Goal: Task Accomplishment & Management: Complete application form

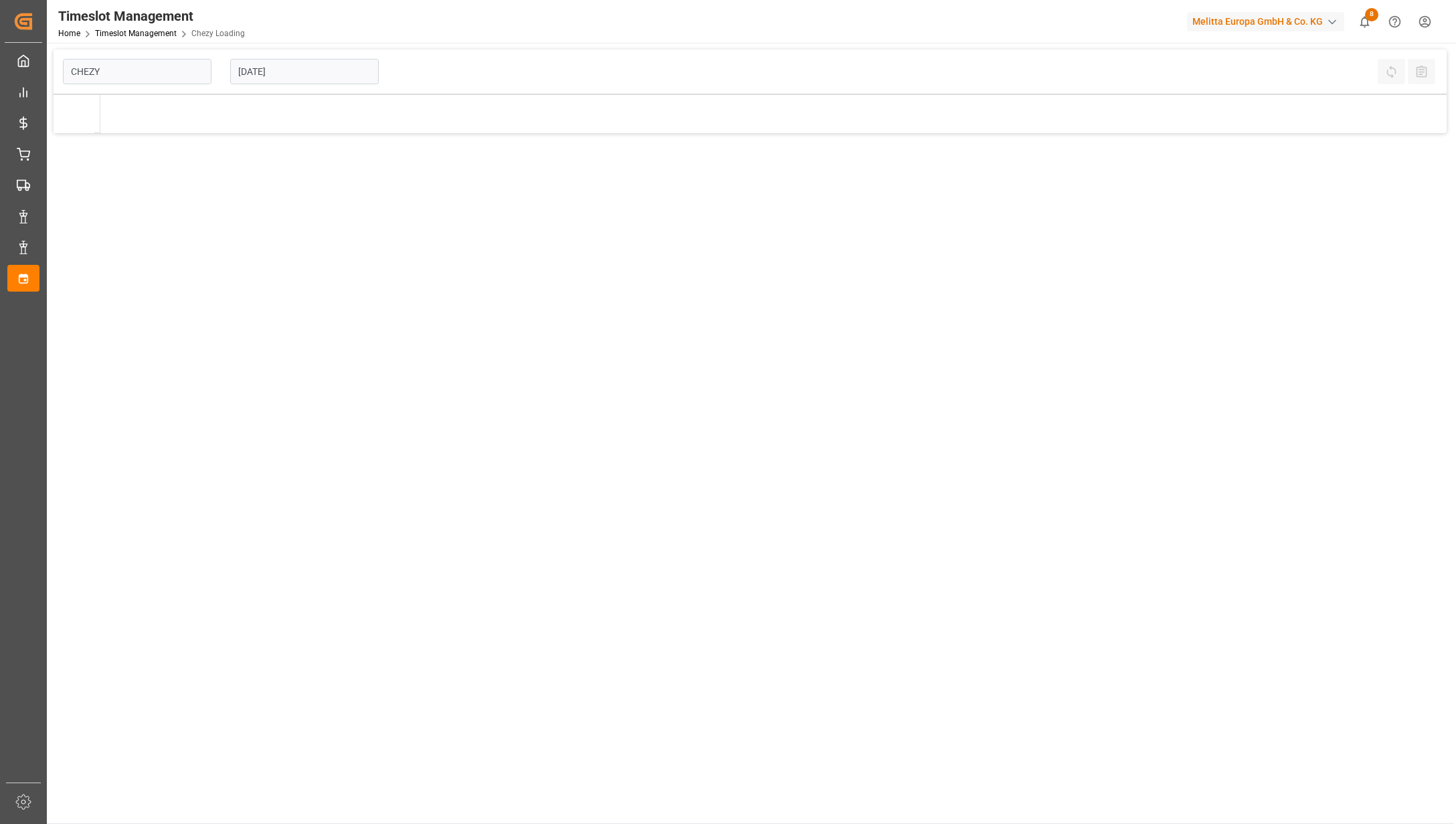
type input "Chezy Loading"
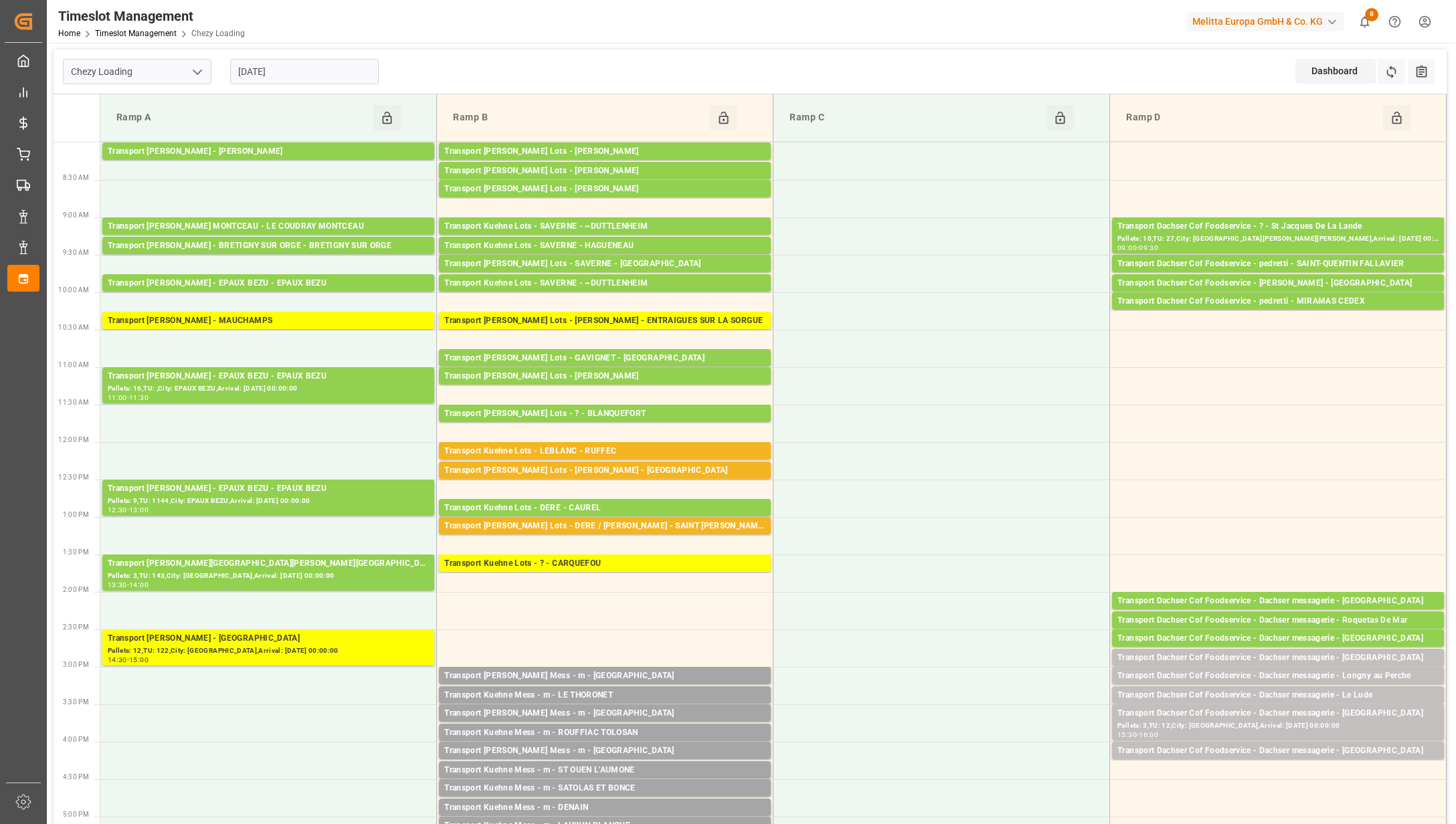
click at [331, 74] on input "[DATE]" at bounding box center [304, 71] width 149 height 26
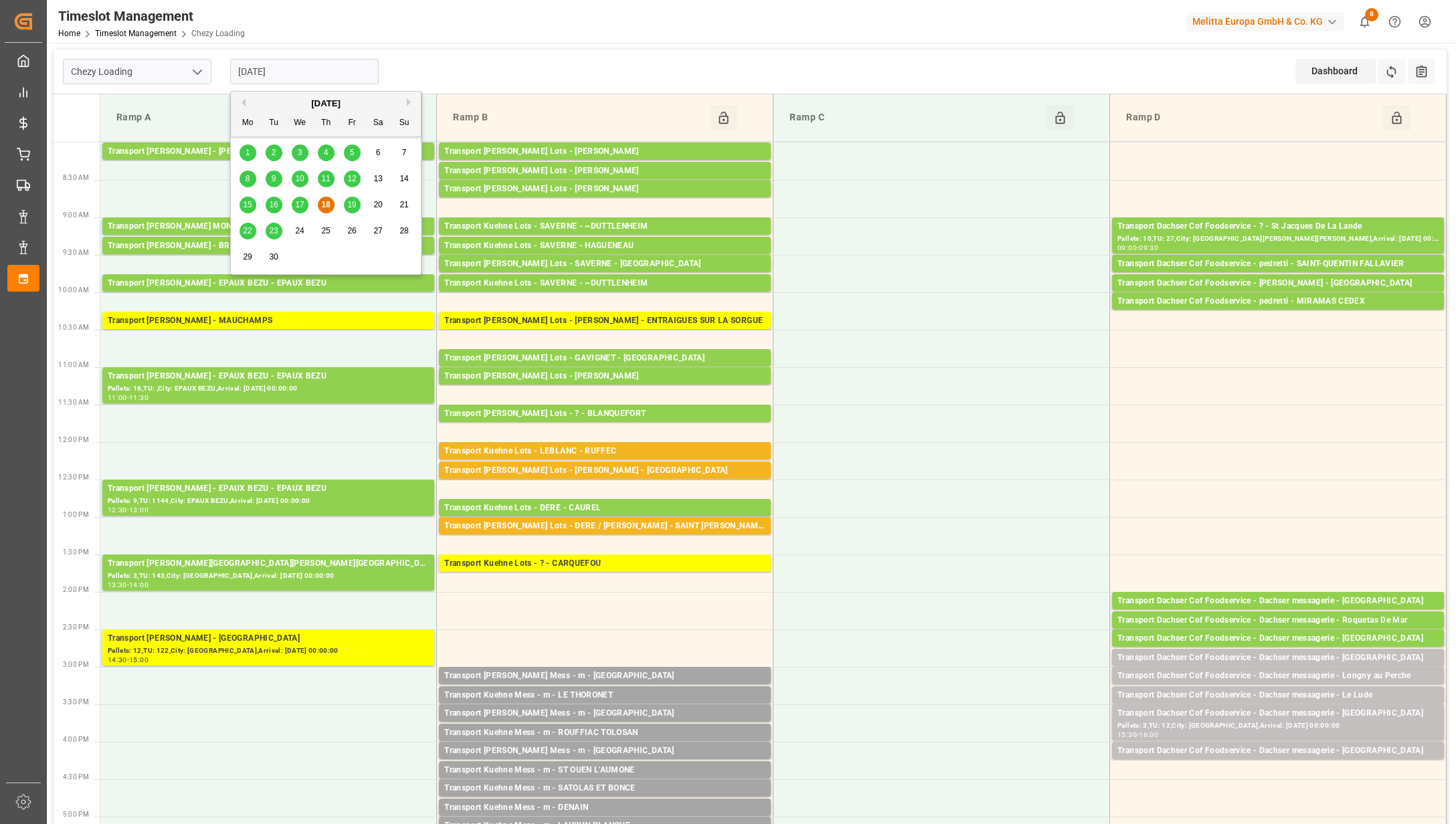
click at [351, 207] on span "19" at bounding box center [352, 204] width 8 height 9
type input "[DATE]"
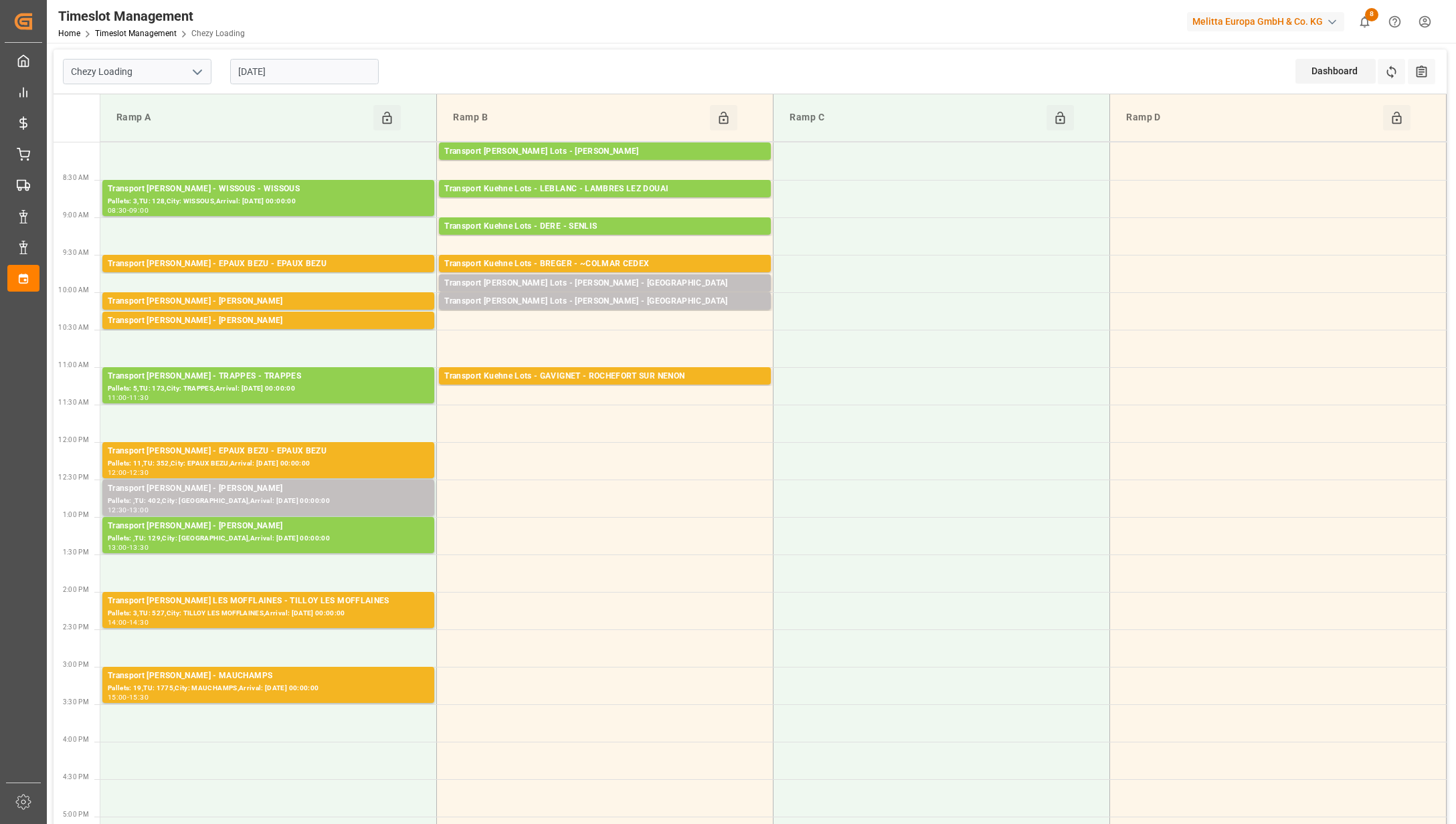
click at [194, 74] on icon "open menu" at bounding box center [197, 71] width 16 height 16
click at [166, 125] on div "Chezy Unloading" at bounding box center [136, 131] width 147 height 30
type input "Chezy Unloading"
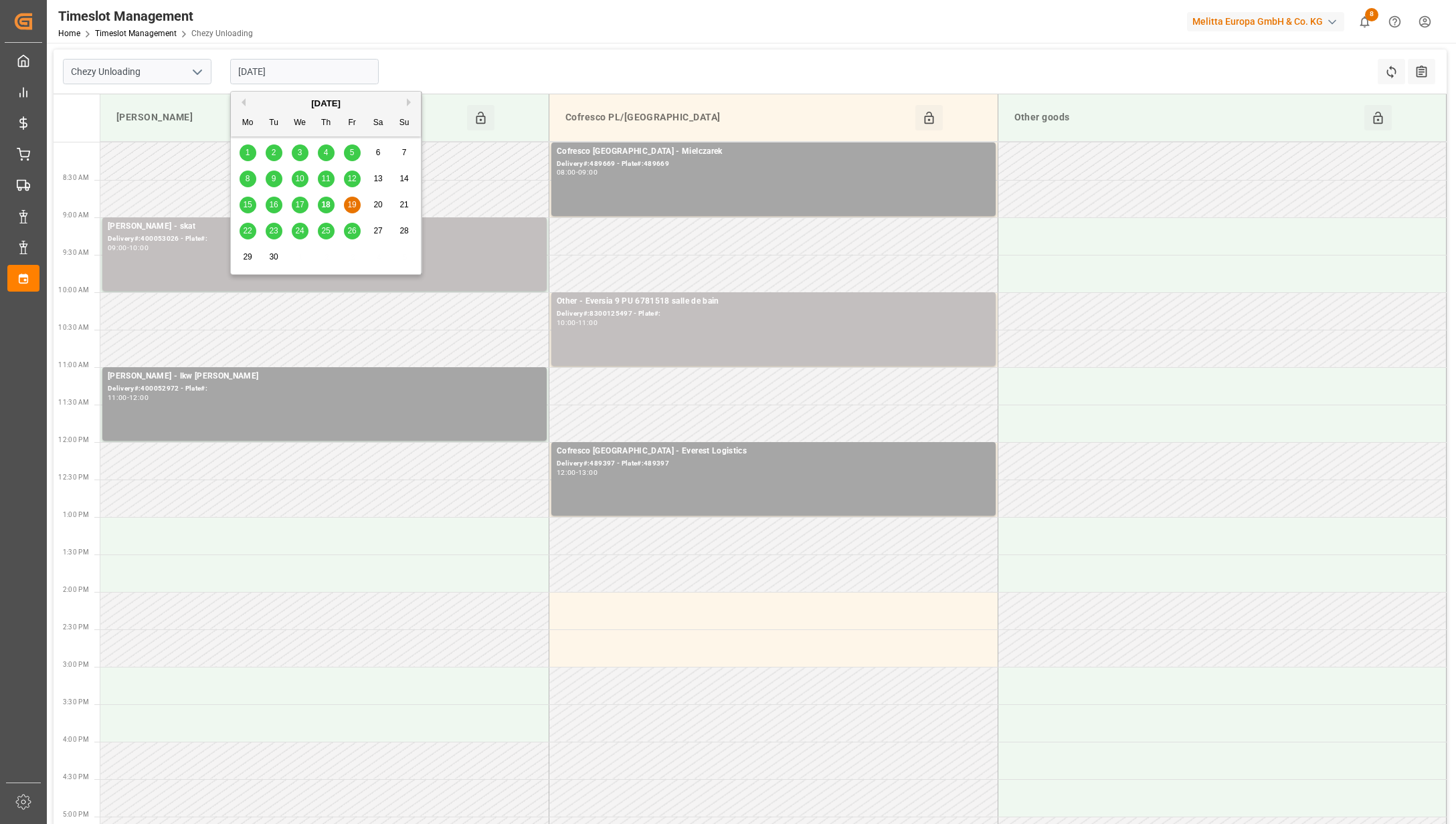
click at [312, 76] on input "[DATE]" at bounding box center [304, 71] width 149 height 26
click at [296, 202] on span "17" at bounding box center [299, 204] width 8 height 9
type input "[DATE]"
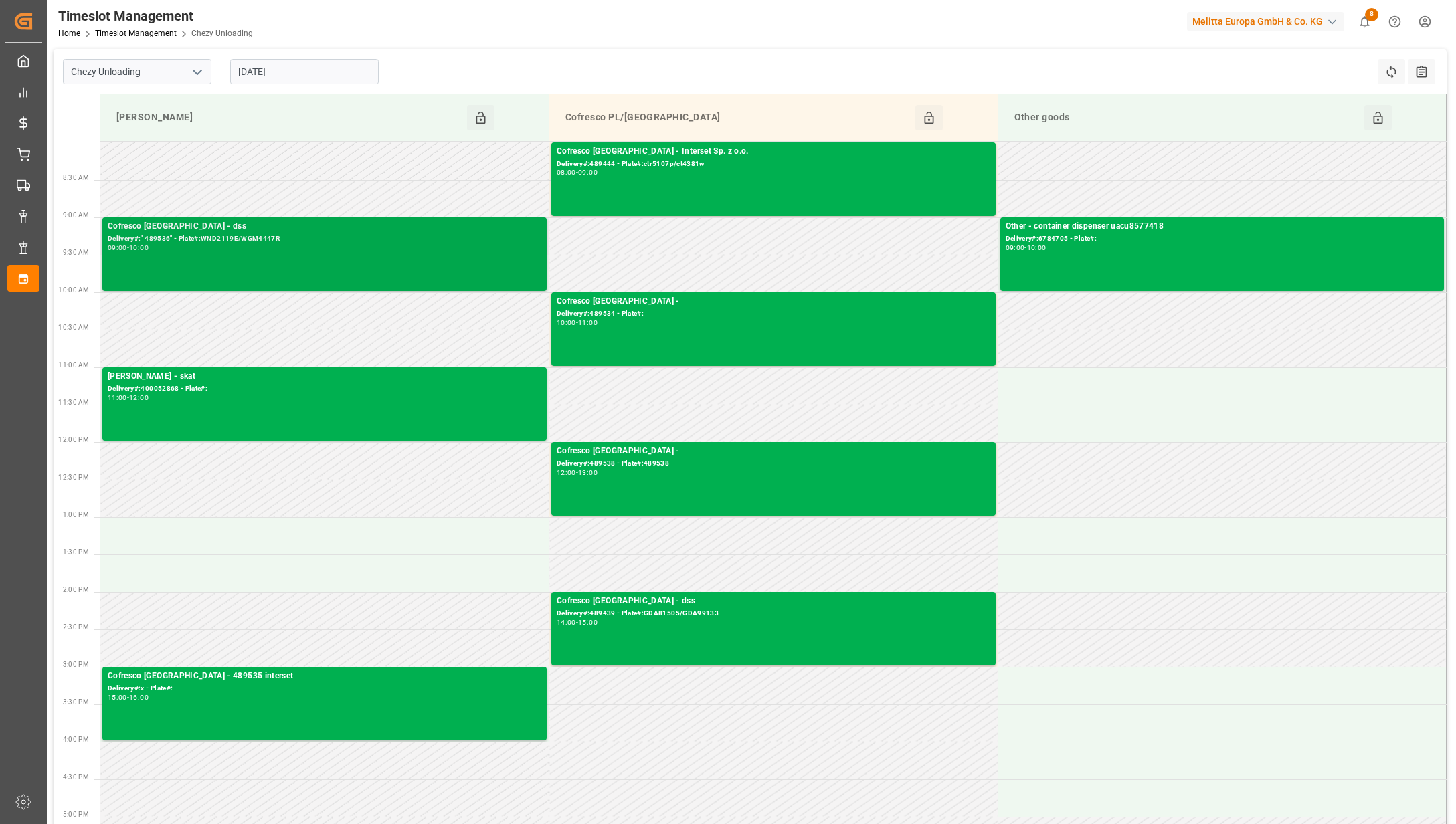
click at [348, 252] on div "09:00 - 10:00" at bounding box center [325, 248] width 434 height 7
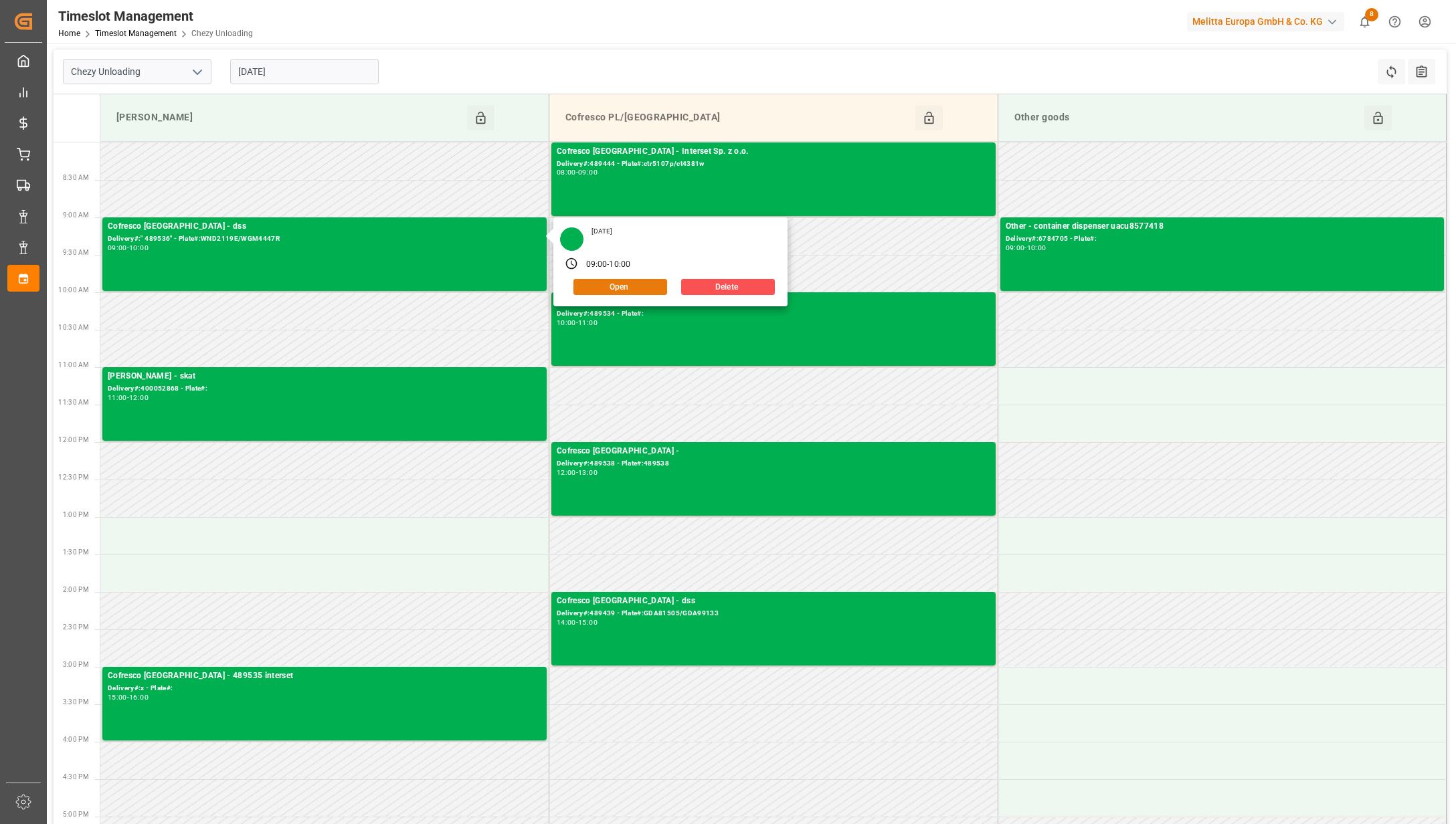
click at [587, 285] on button "Open" at bounding box center [620, 287] width 94 height 16
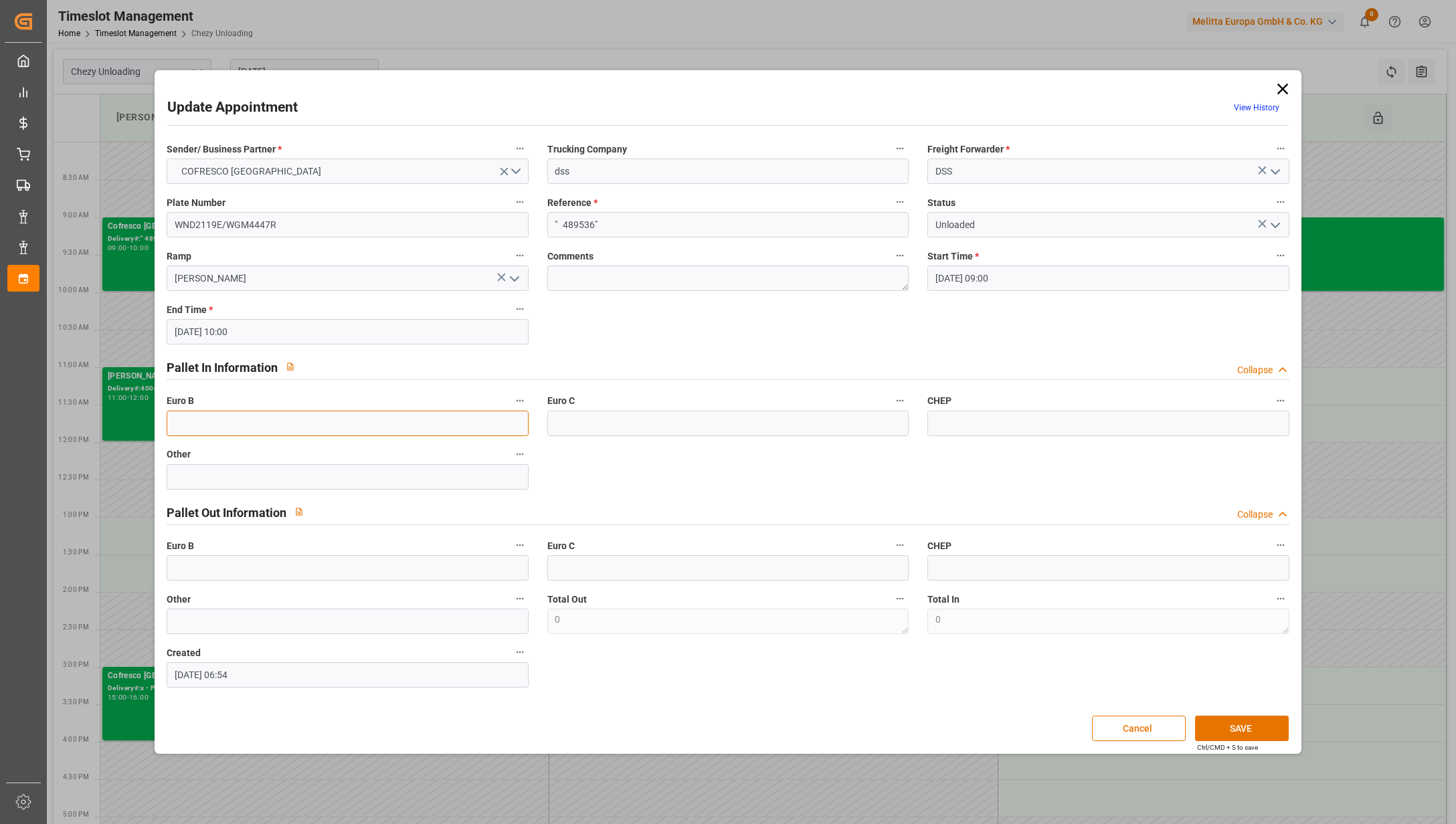
click at [252, 419] on input "text" at bounding box center [347, 423] width 362 height 26
type input "52"
click at [1233, 722] on button "SAVE" at bounding box center [1242, 728] width 94 height 26
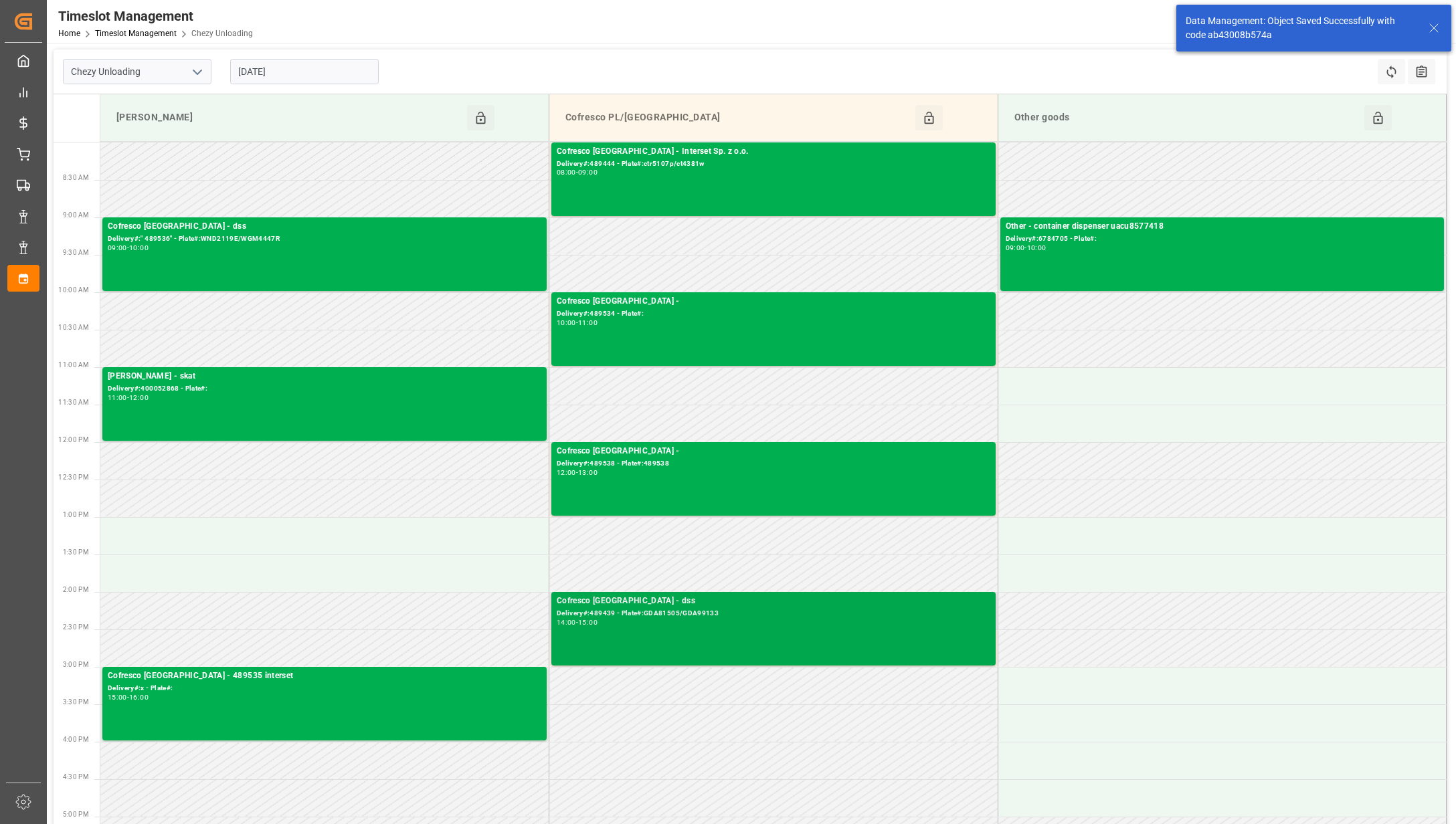
click at [726, 621] on div "14:00 - 15:00" at bounding box center [774, 622] width 434 height 7
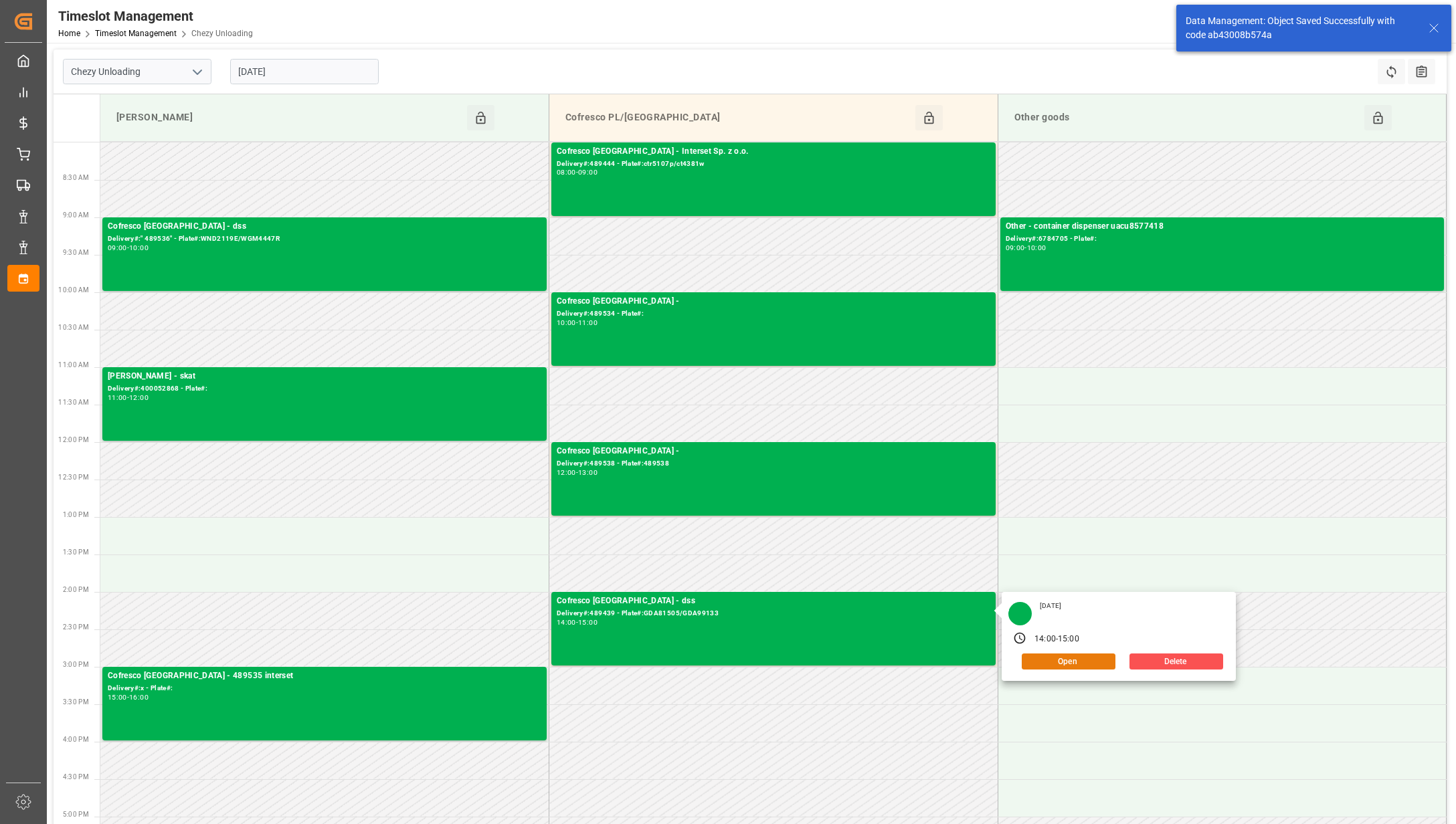
click at [1050, 659] on button "Open" at bounding box center [1068, 660] width 94 height 16
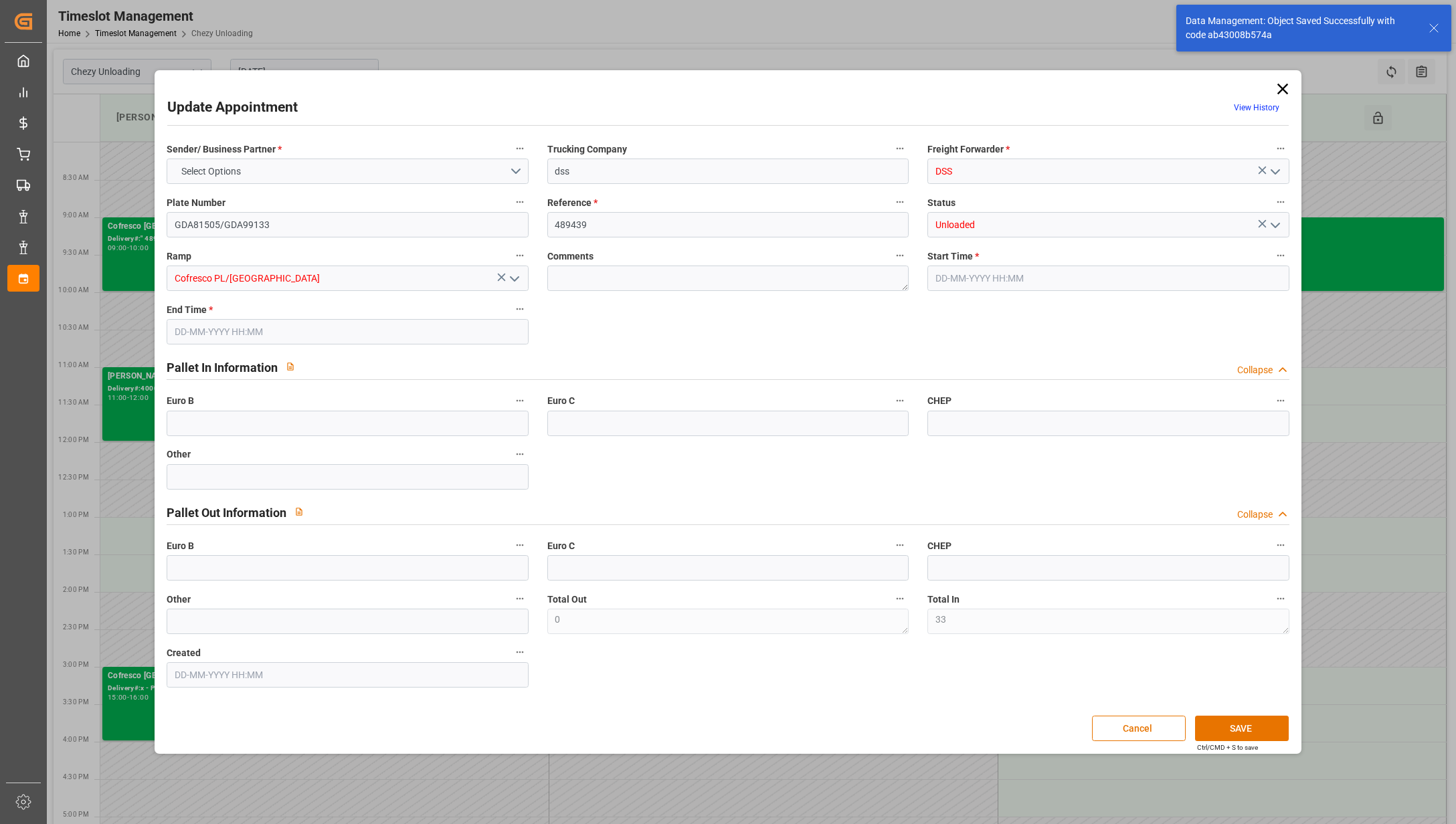
type input "33"
type input "[DATE] 14:00"
type input "[DATE] 15:00"
type input "[DATE] 06:46"
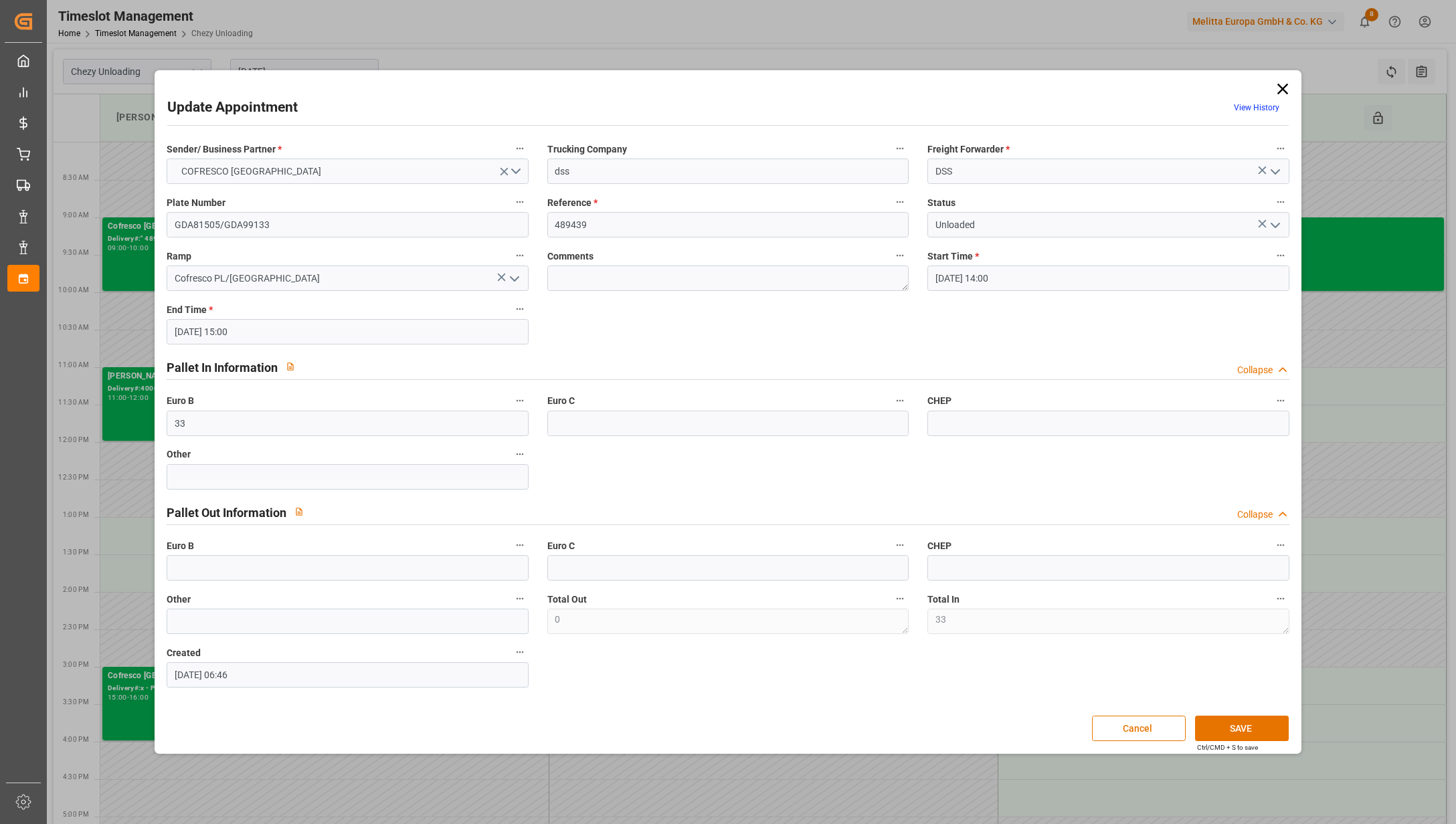
click at [1279, 90] on icon at bounding box center [1282, 89] width 19 height 19
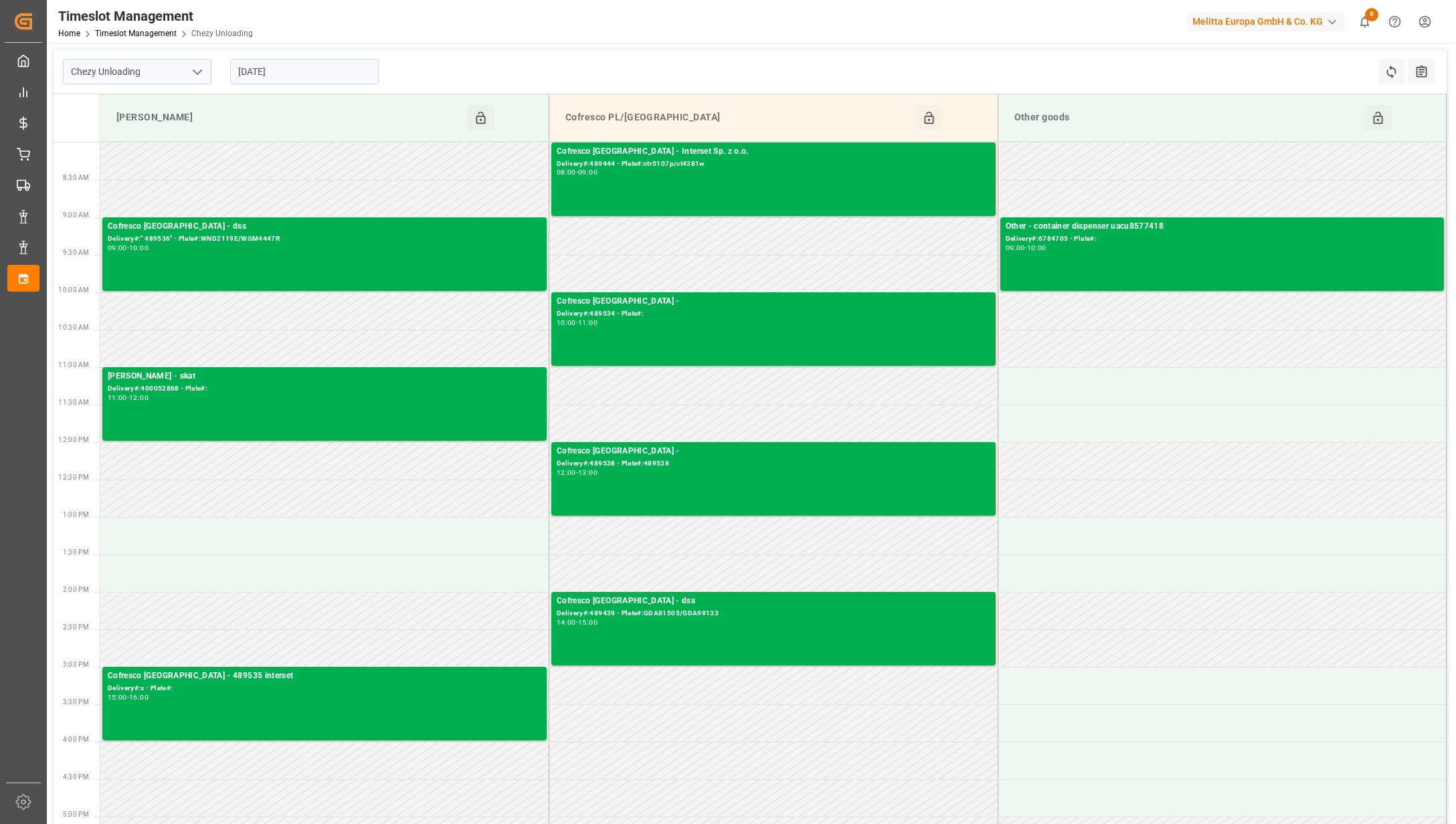
click at [324, 76] on input "[DATE]" at bounding box center [304, 71] width 149 height 26
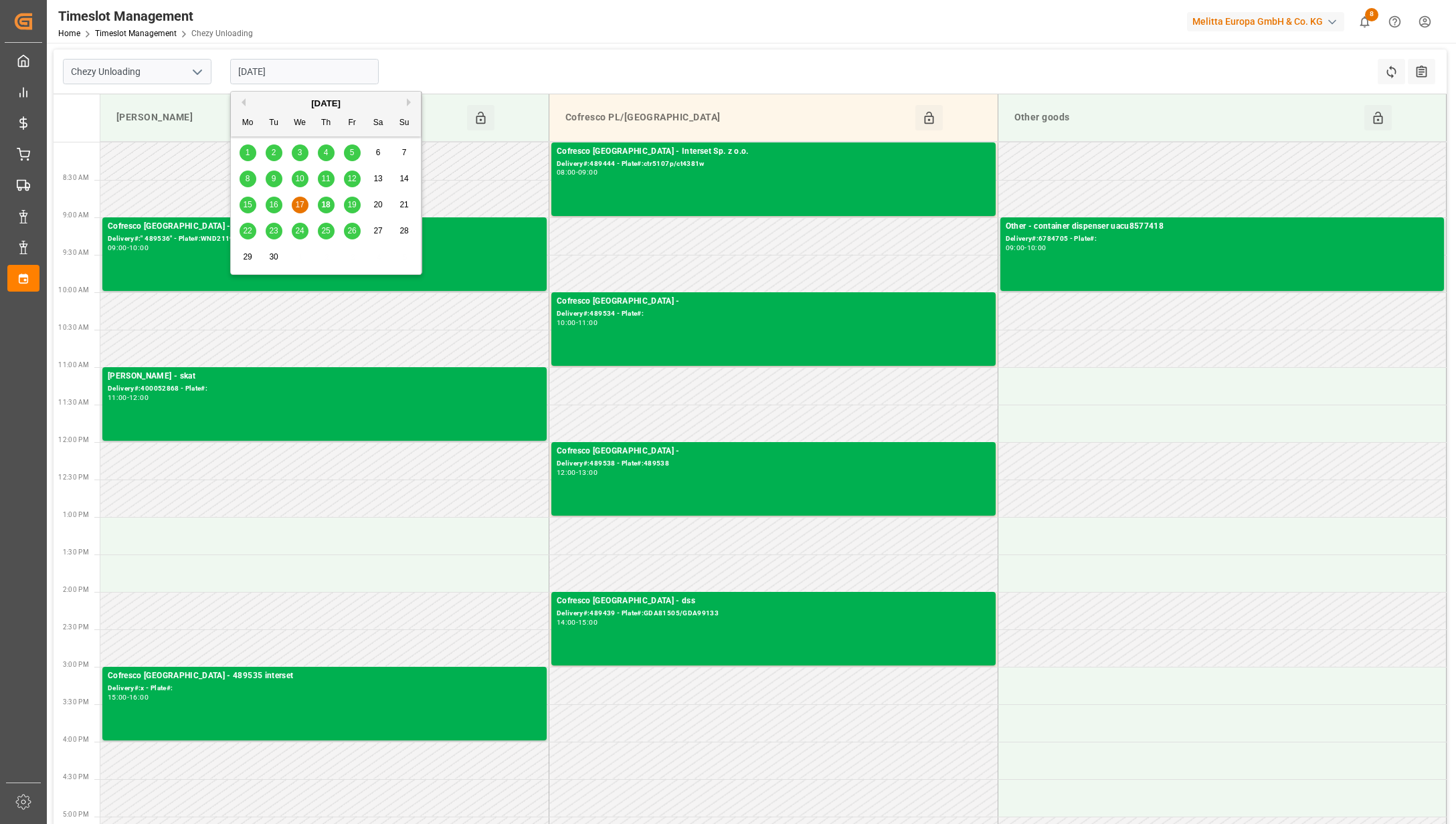
click at [324, 204] on span "18" at bounding box center [325, 204] width 8 height 9
type input "[DATE]"
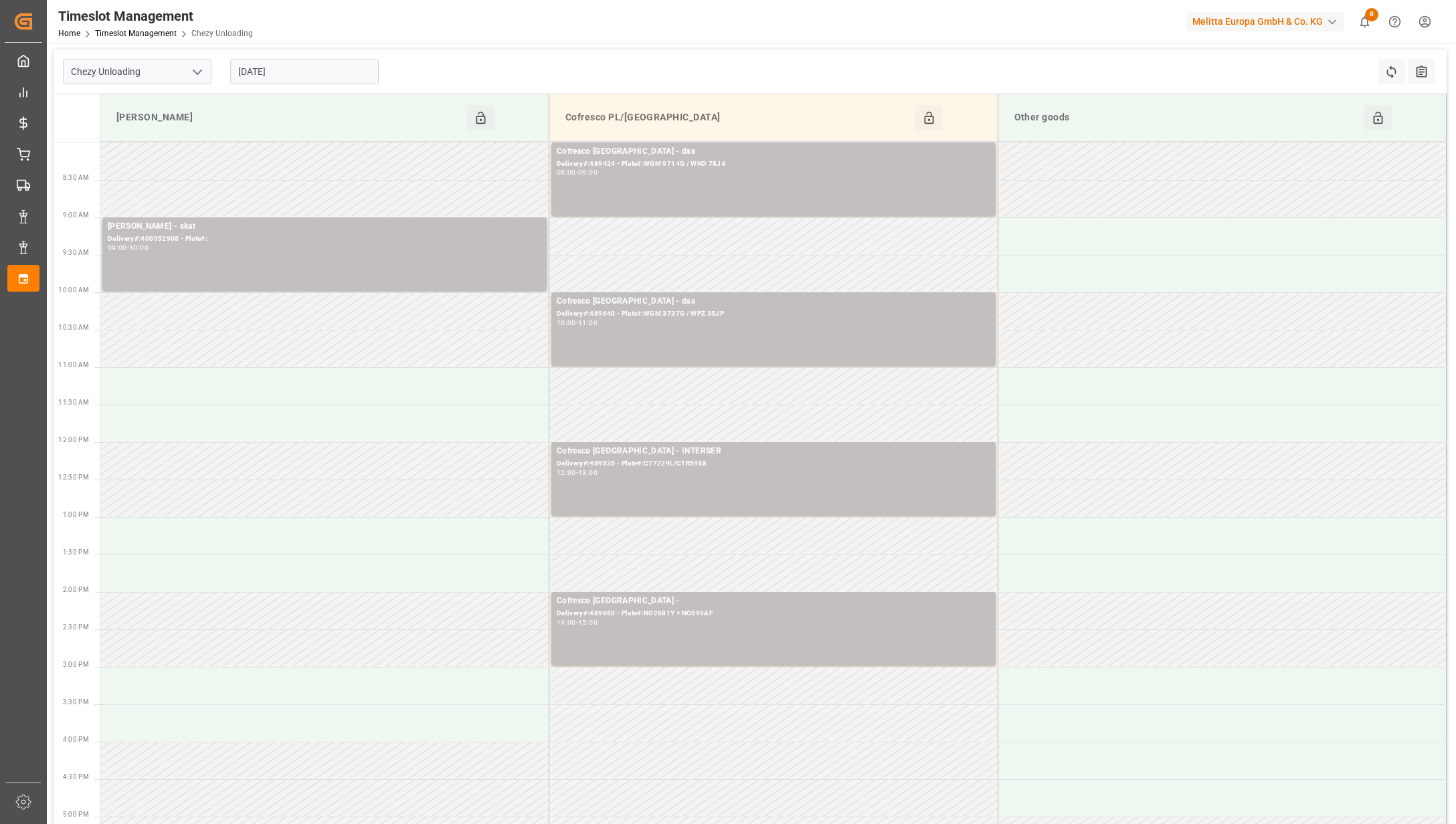
click at [199, 66] on icon "open menu" at bounding box center [197, 71] width 16 height 16
click at [183, 97] on div "Chezy Loading" at bounding box center [136, 101] width 147 height 30
type input "Chezy Loading"
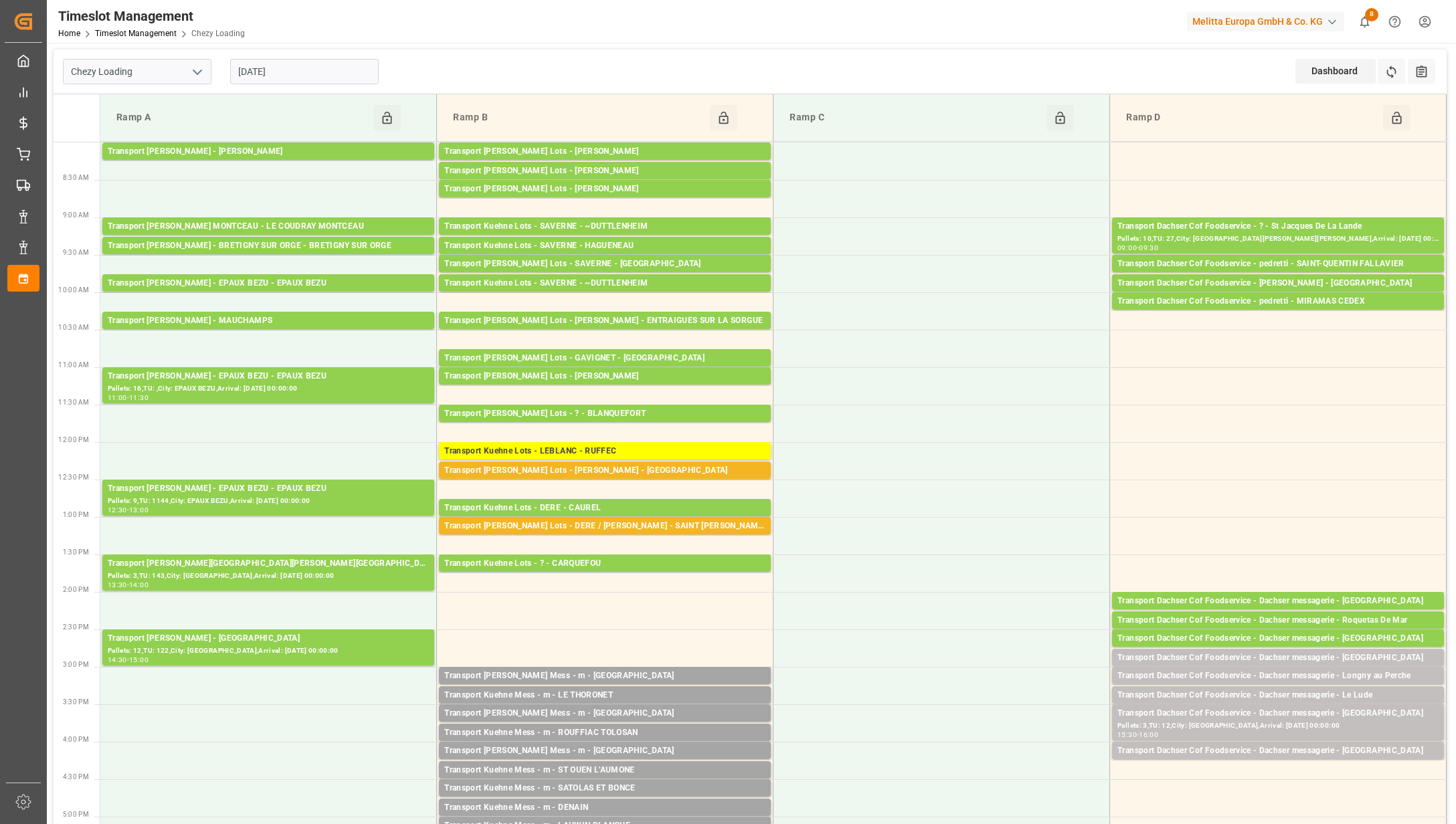
click at [316, 67] on input "[DATE]" at bounding box center [304, 71] width 149 height 26
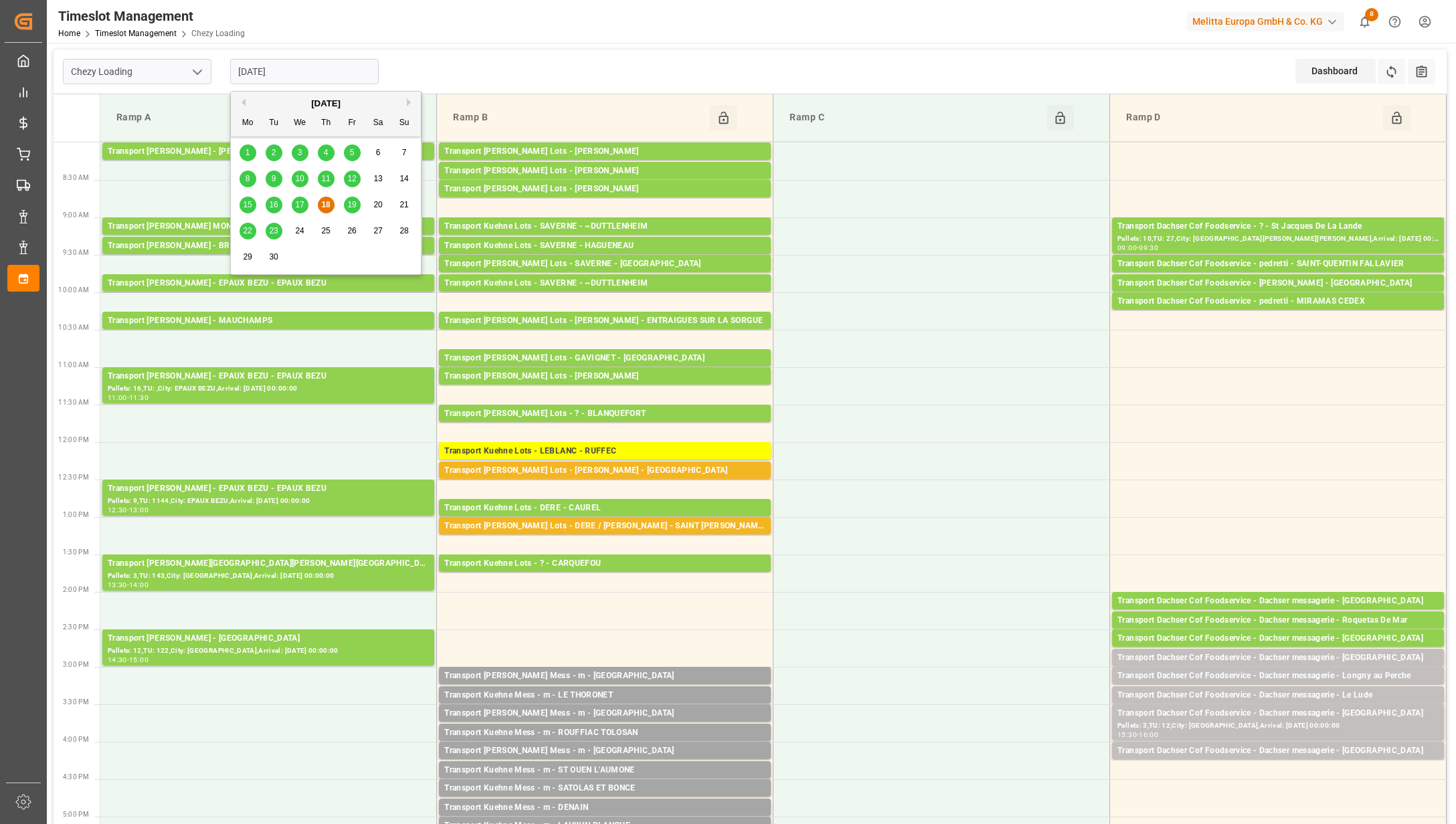
click at [349, 201] on span "19" at bounding box center [352, 204] width 8 height 9
type input "[DATE]"
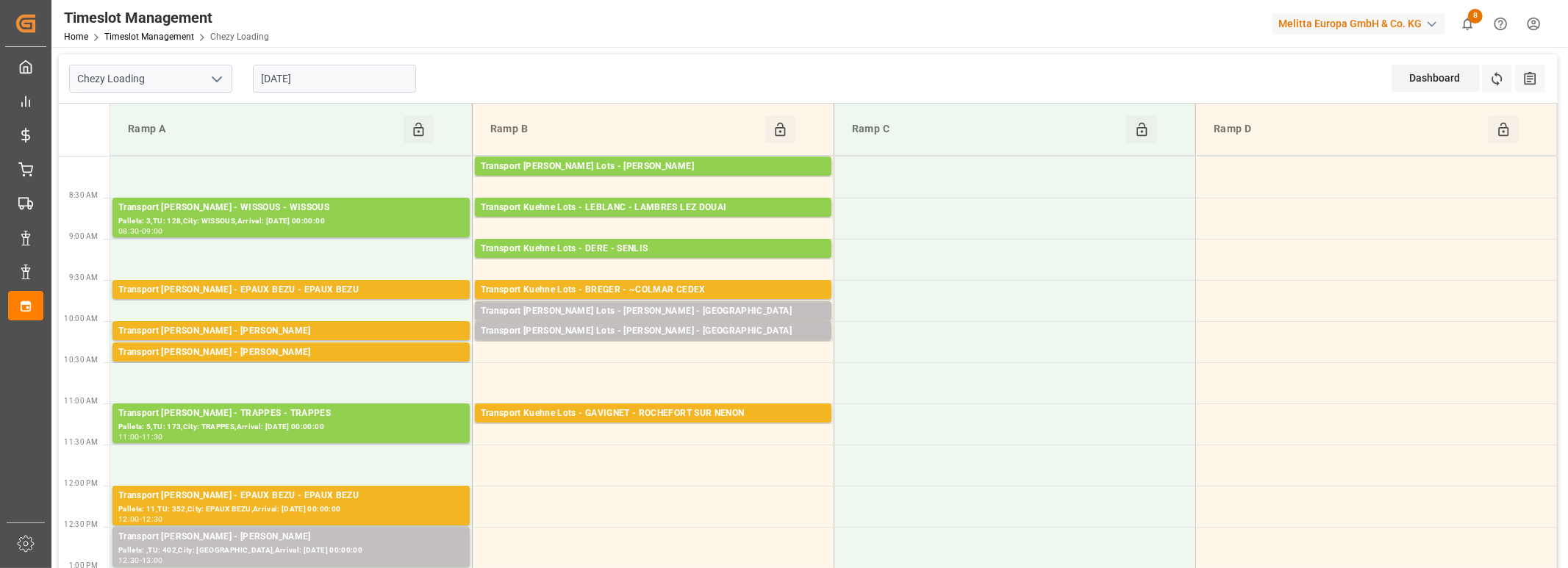
click at [216, 75] on icon "open menu" at bounding box center [216, 79] width 17 height 17
click at [176, 137] on div "Chezy Unloading" at bounding box center [150, 144] width 162 height 33
type input "Chezy Unloading"
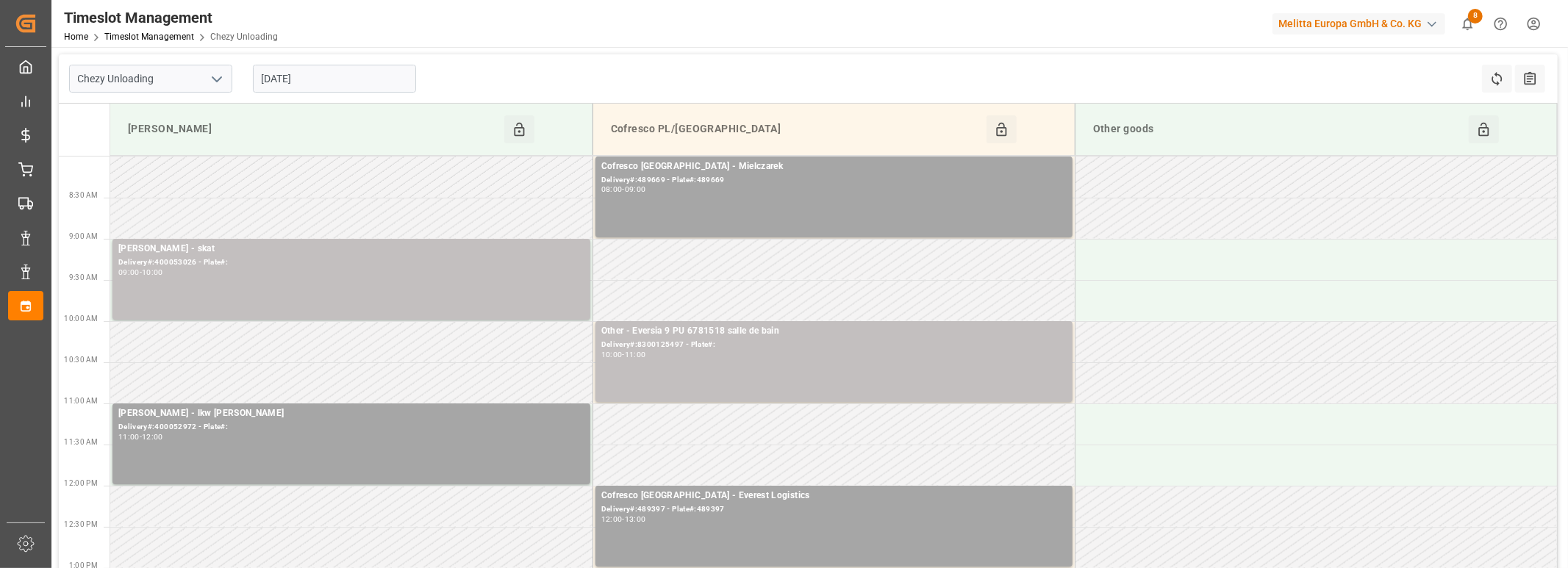
click at [356, 77] on input "[DATE]" at bounding box center [334, 79] width 163 height 28
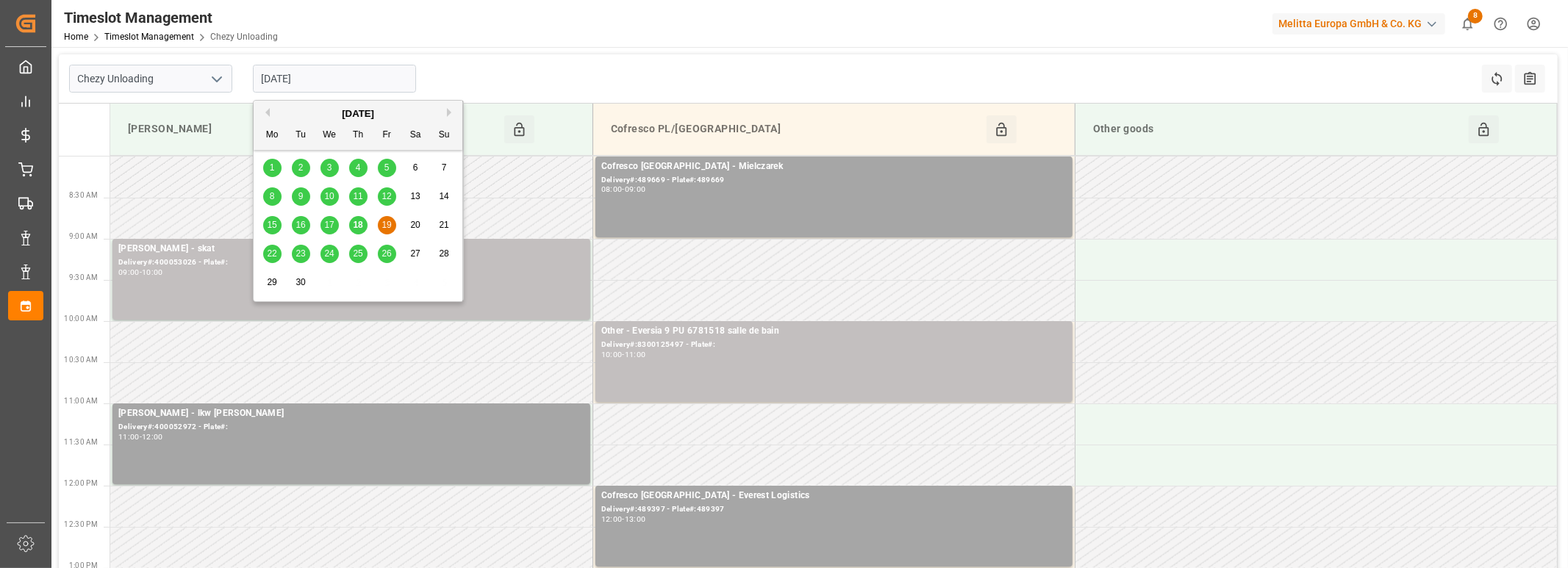
click at [323, 250] on div "24" at bounding box center [330, 254] width 18 height 17
type input "[DATE]"
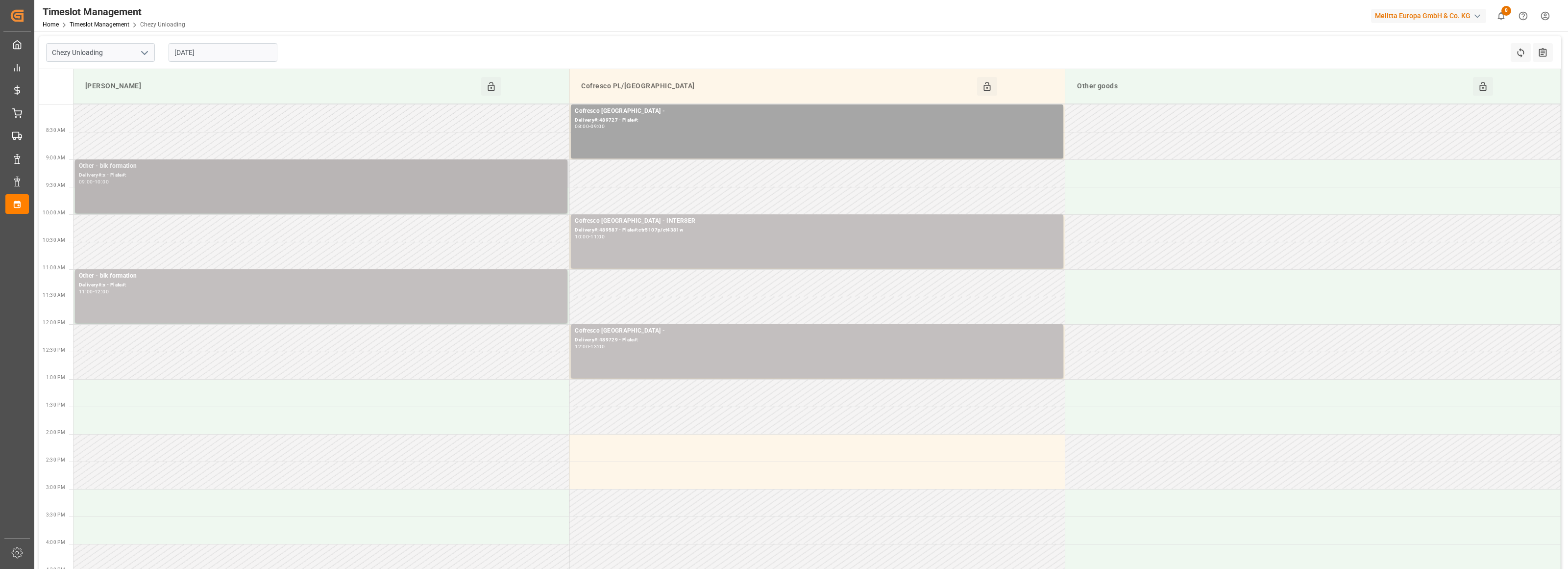
click at [469, 191] on div "Other - blk formation Delivery#:x - Plate#: 09:00 - 10:00" at bounding box center [321, 186] width 485 height 50
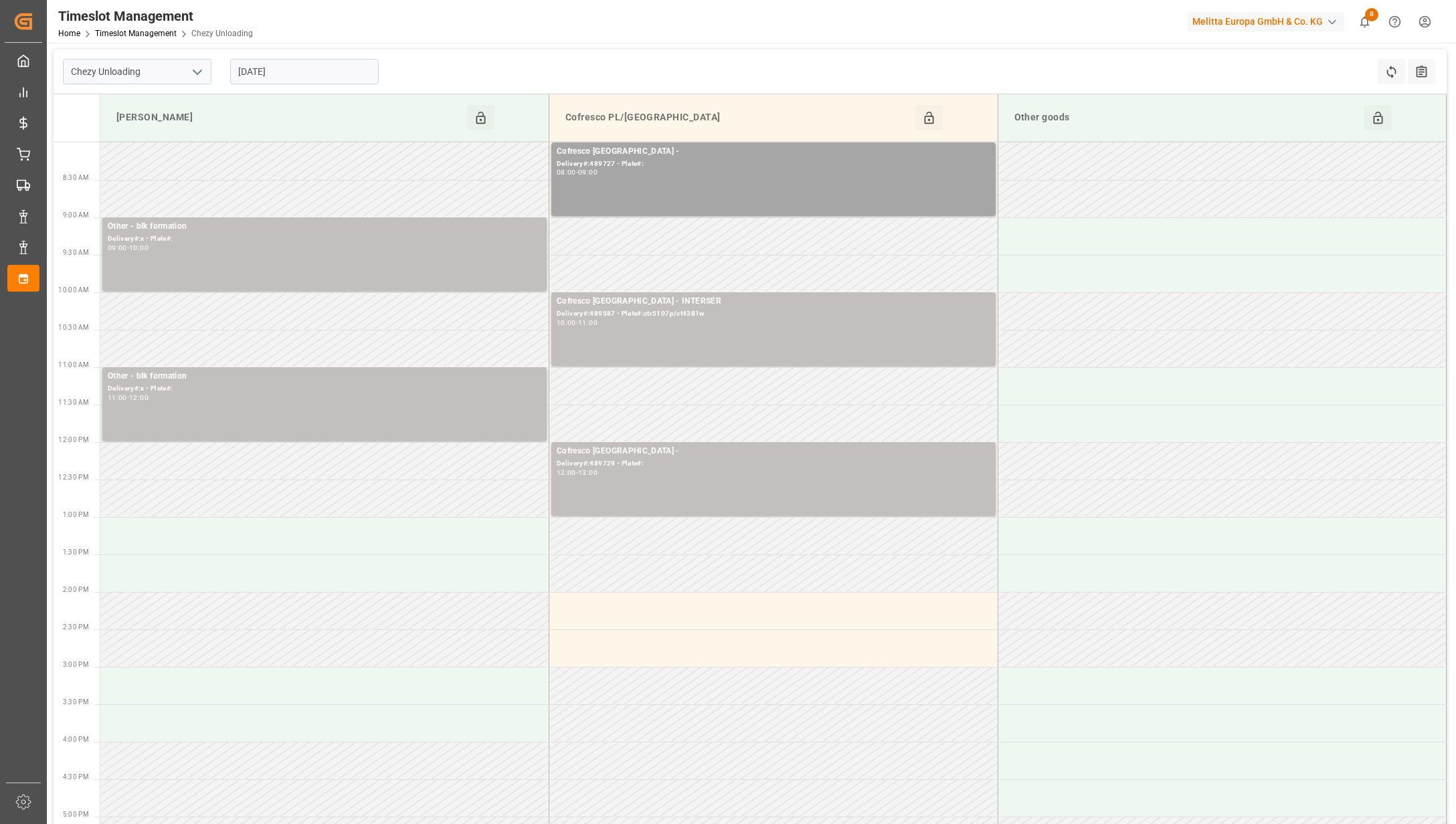
click at [506, 268] on div "Other - blk formation Delivery#:x - Plate#: 09:00 - 10:00" at bounding box center [325, 254] width 434 height 68
click at [622, 284] on button "Open" at bounding box center [620, 287] width 94 height 16
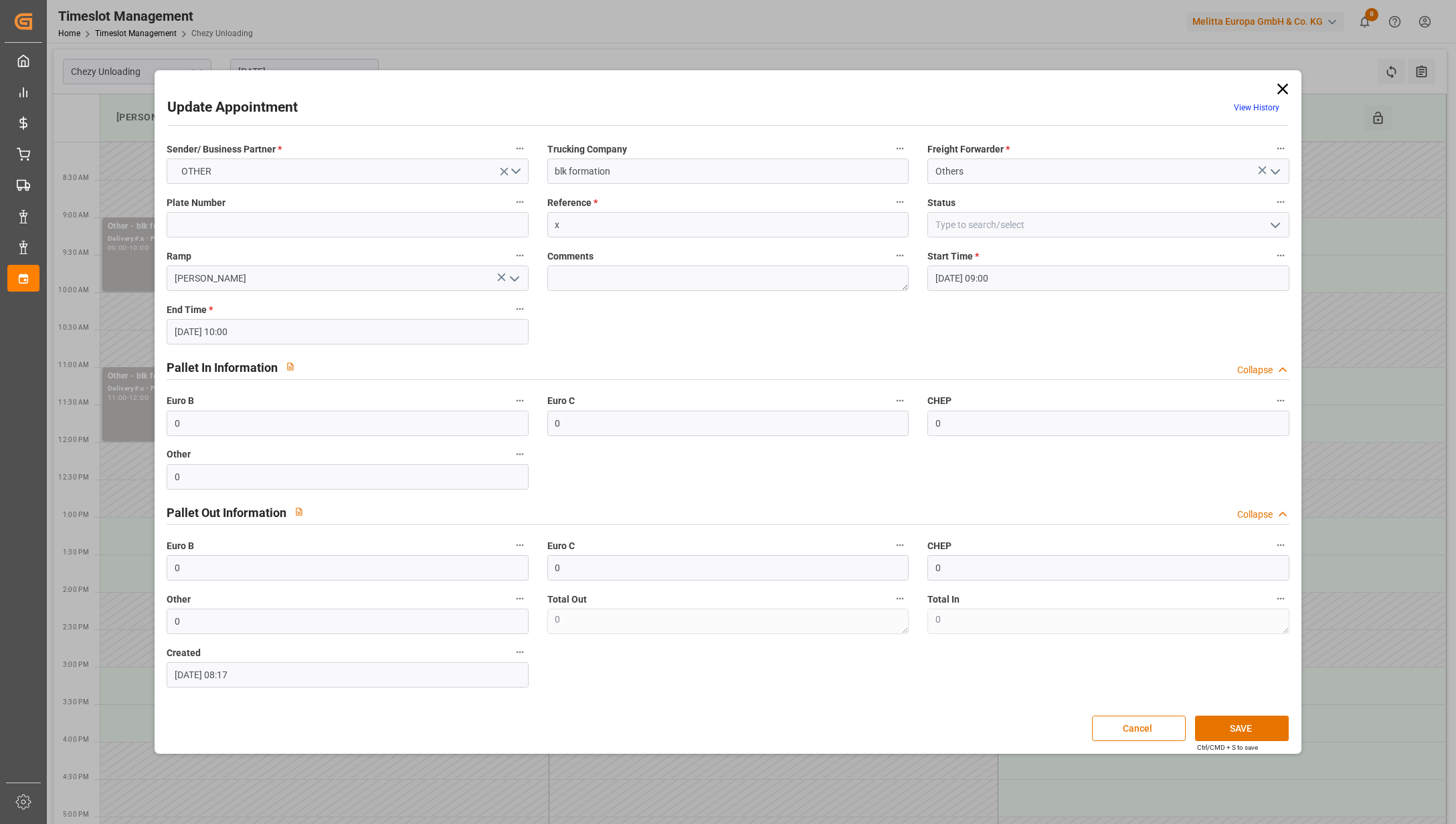
click at [1276, 221] on icon "open menu" at bounding box center [1275, 225] width 16 height 16
click at [1158, 318] on div "Cancelled" at bounding box center [1109, 315] width 361 height 30
type input "Cancelled"
click at [1220, 717] on button "SAVE" at bounding box center [1242, 728] width 94 height 26
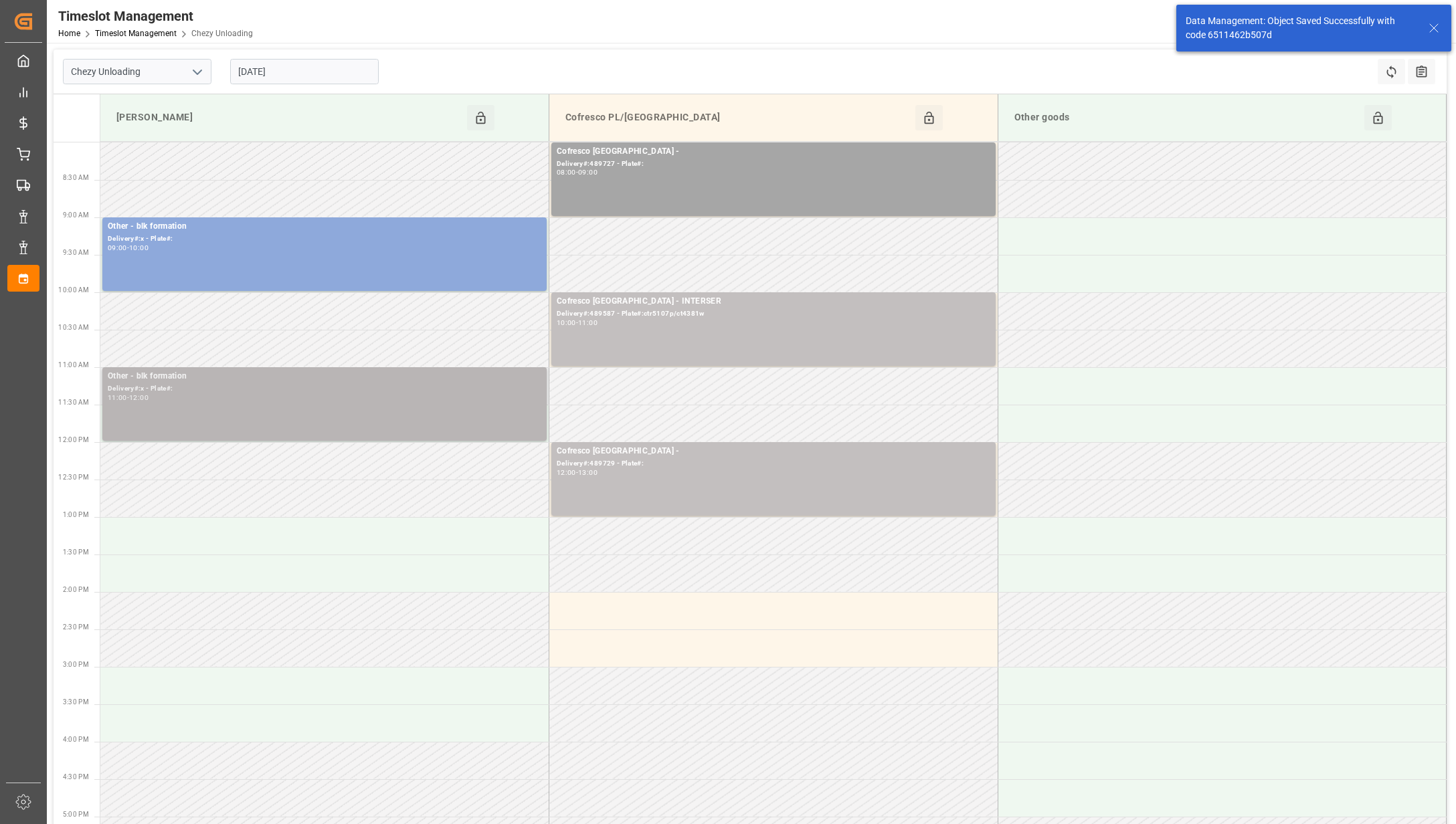
click at [421, 386] on div "Delivery#:x - Plate#:" at bounding box center [325, 389] width 434 height 12
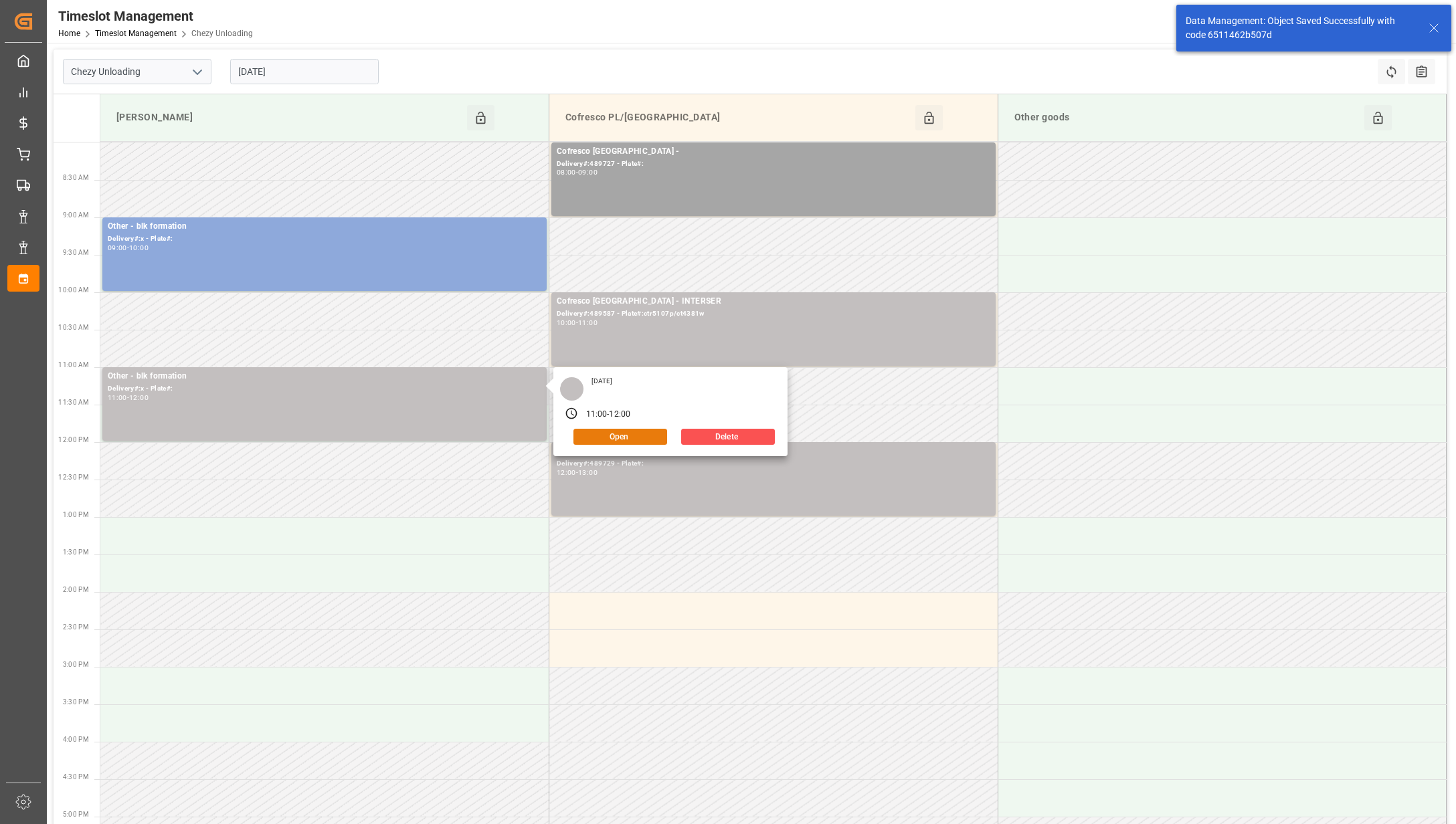
click at [602, 432] on button "Open" at bounding box center [620, 436] width 94 height 16
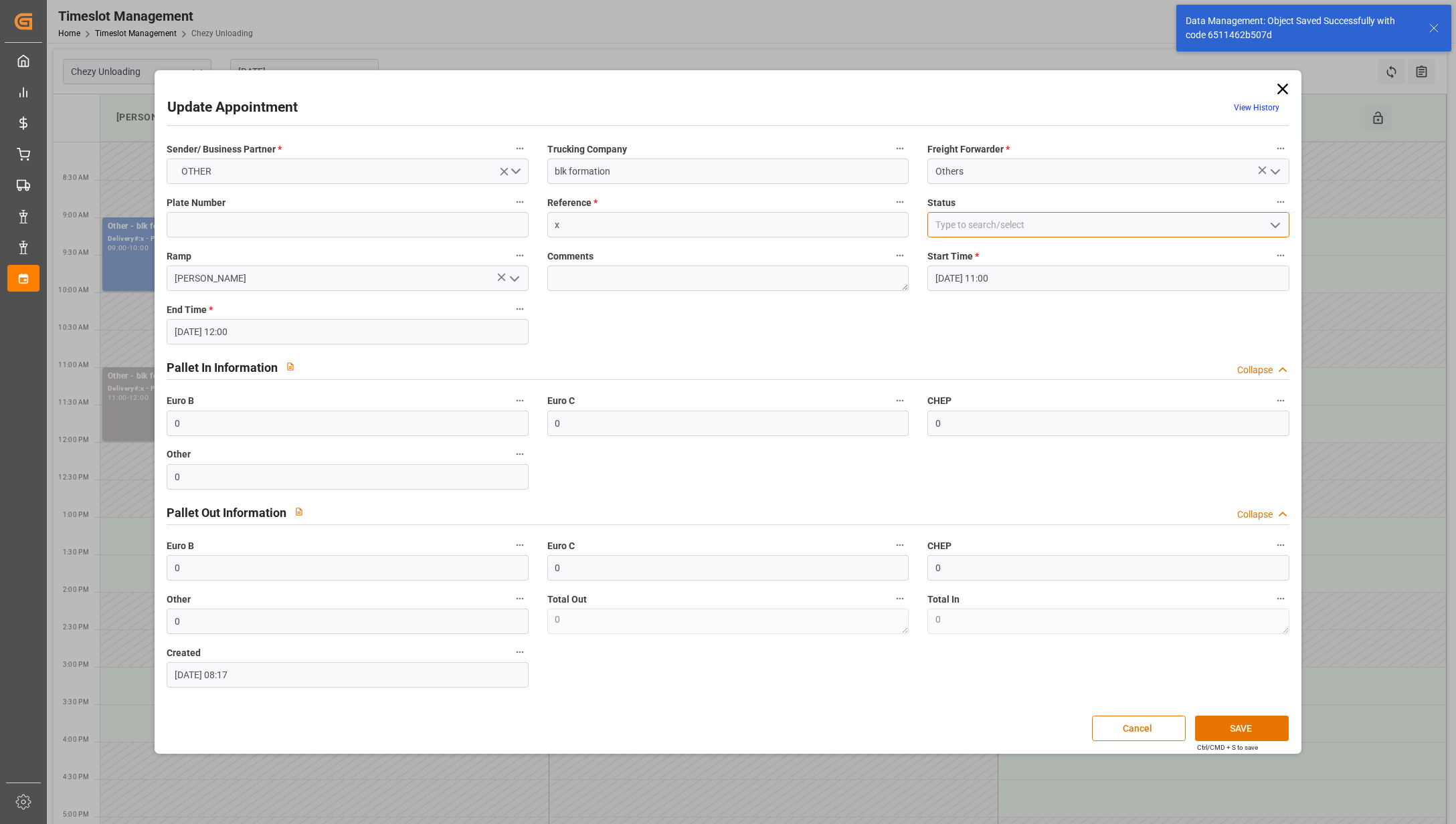
click at [1129, 221] on input at bounding box center [1109, 224] width 362 height 26
click at [1275, 218] on icon "open menu" at bounding box center [1275, 225] width 16 height 16
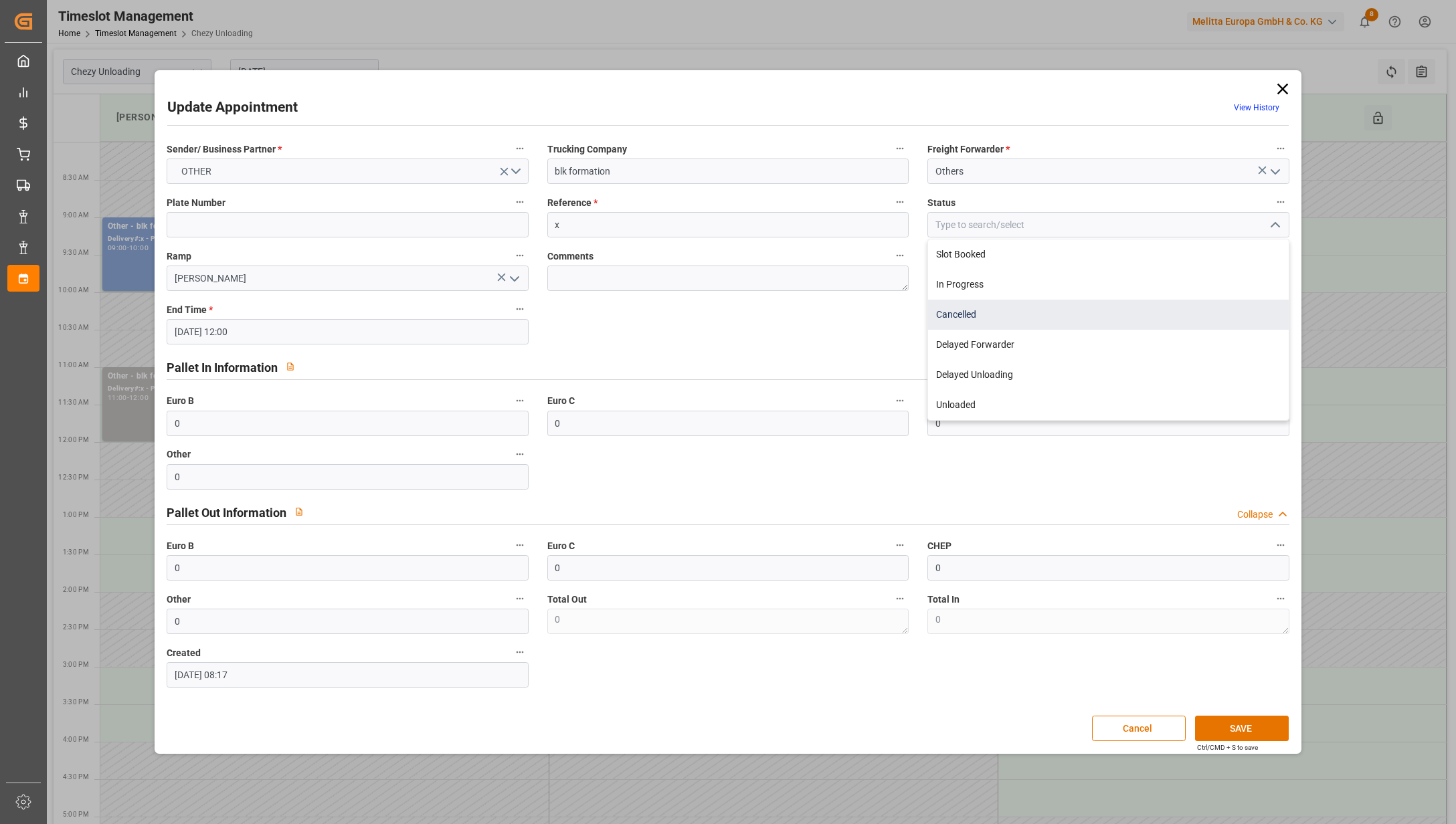
click at [1208, 311] on div "Cancelled" at bounding box center [1109, 315] width 361 height 30
type input "Cancelled"
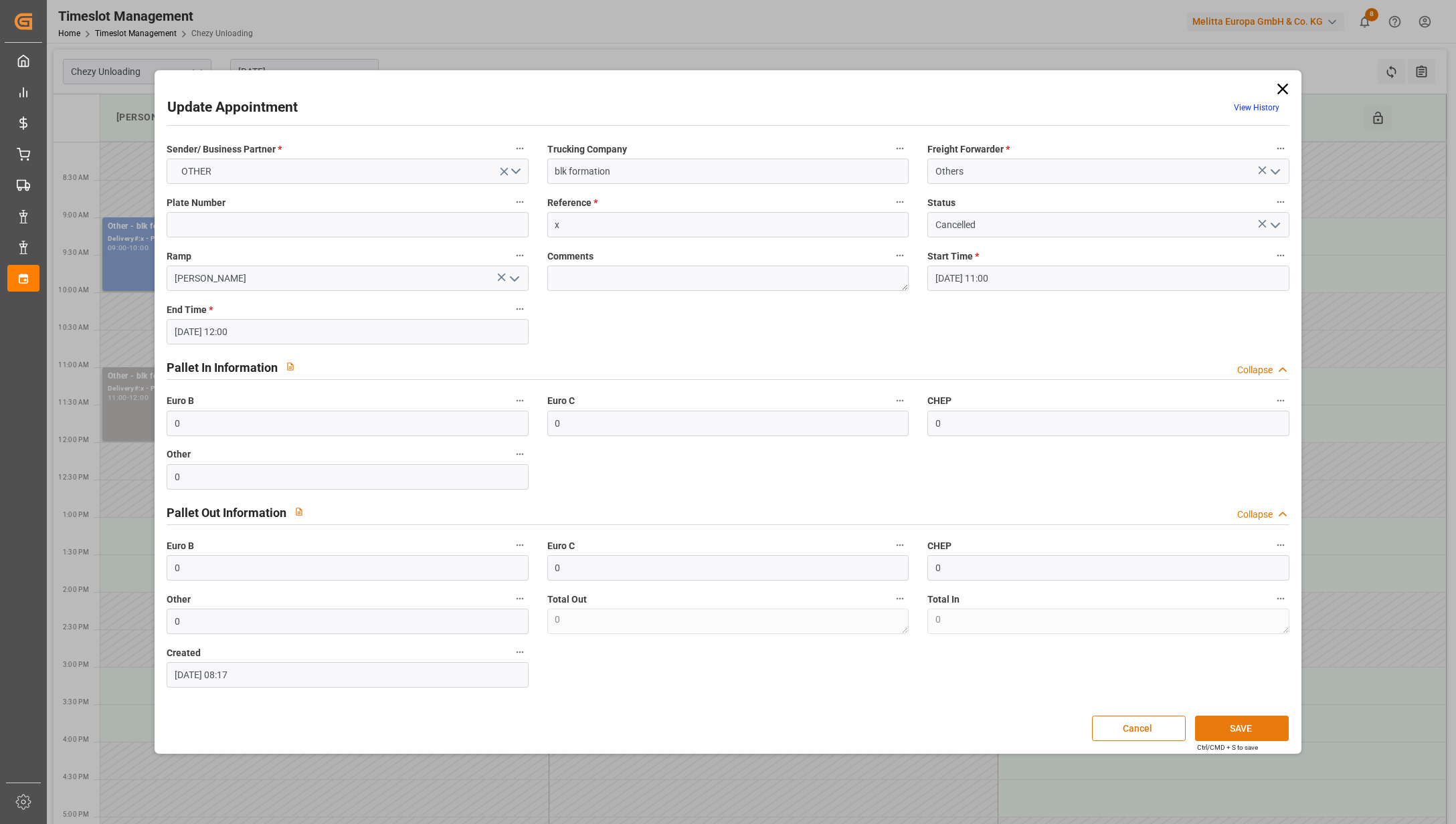
click at [1235, 725] on button "SAVE" at bounding box center [1242, 728] width 94 height 26
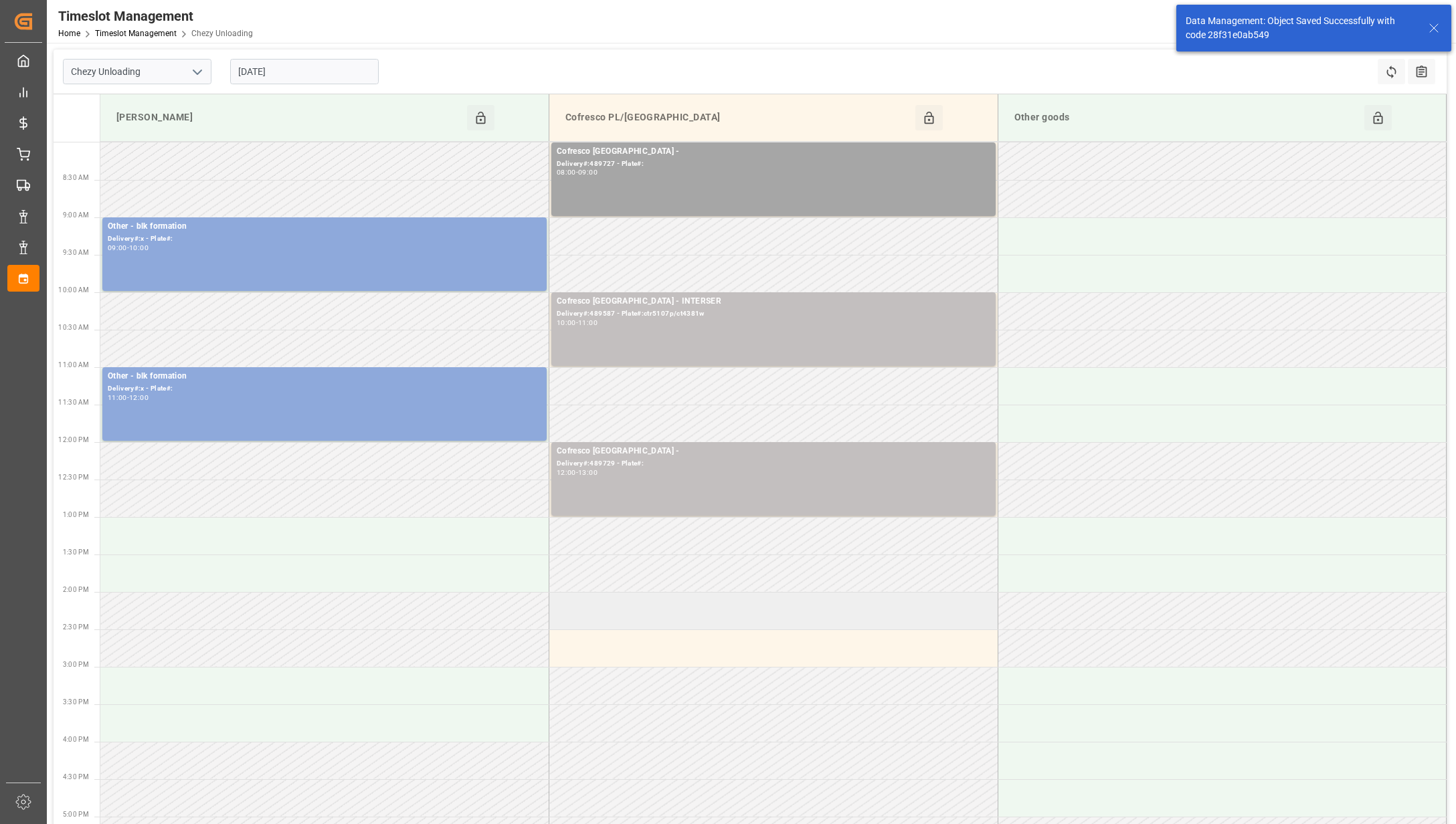
click at [674, 618] on td at bounding box center [774, 610] width 449 height 37
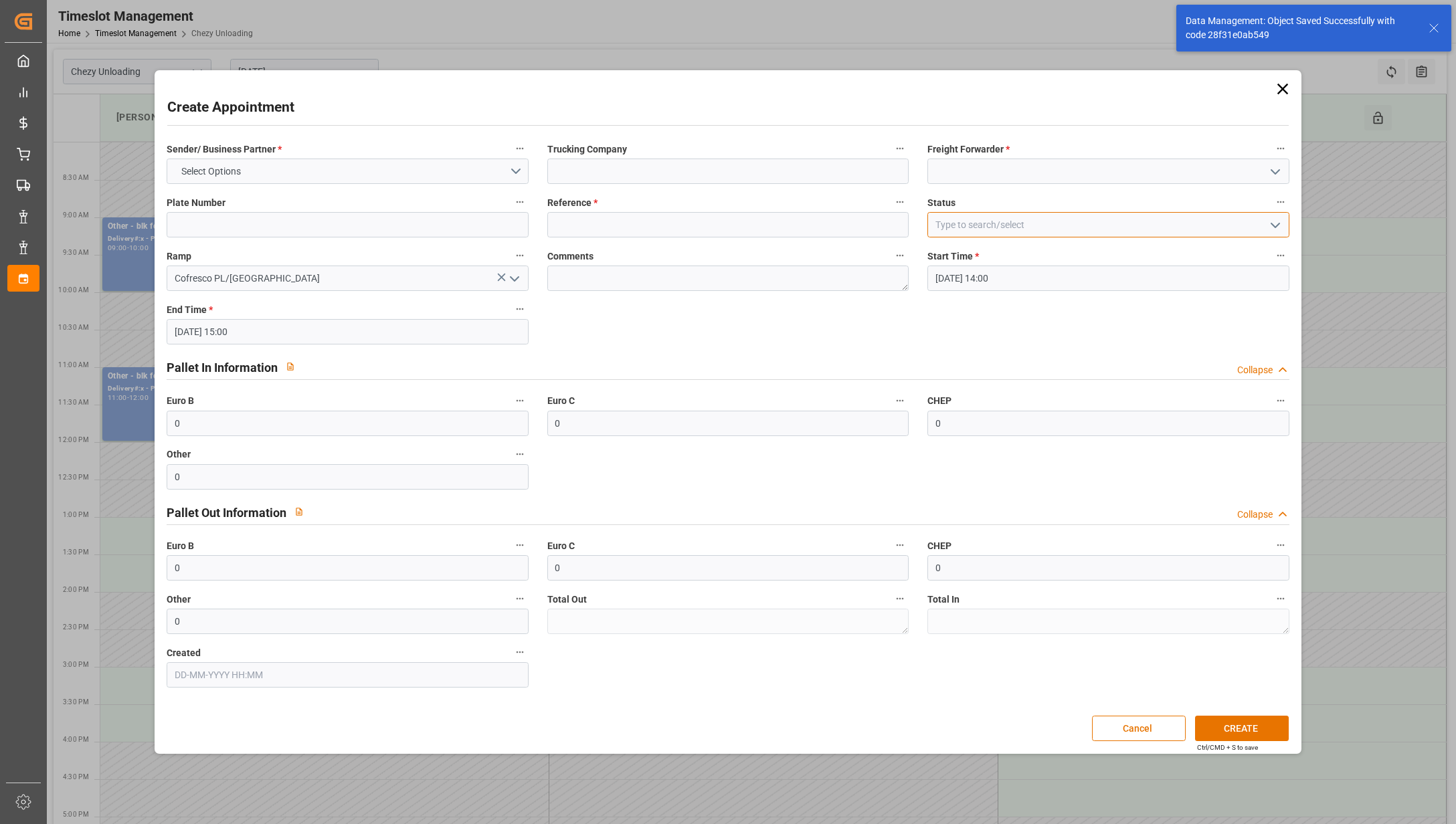
click at [1059, 226] on input at bounding box center [1109, 224] width 362 height 26
click at [1272, 228] on icon "open menu" at bounding box center [1275, 225] width 16 height 16
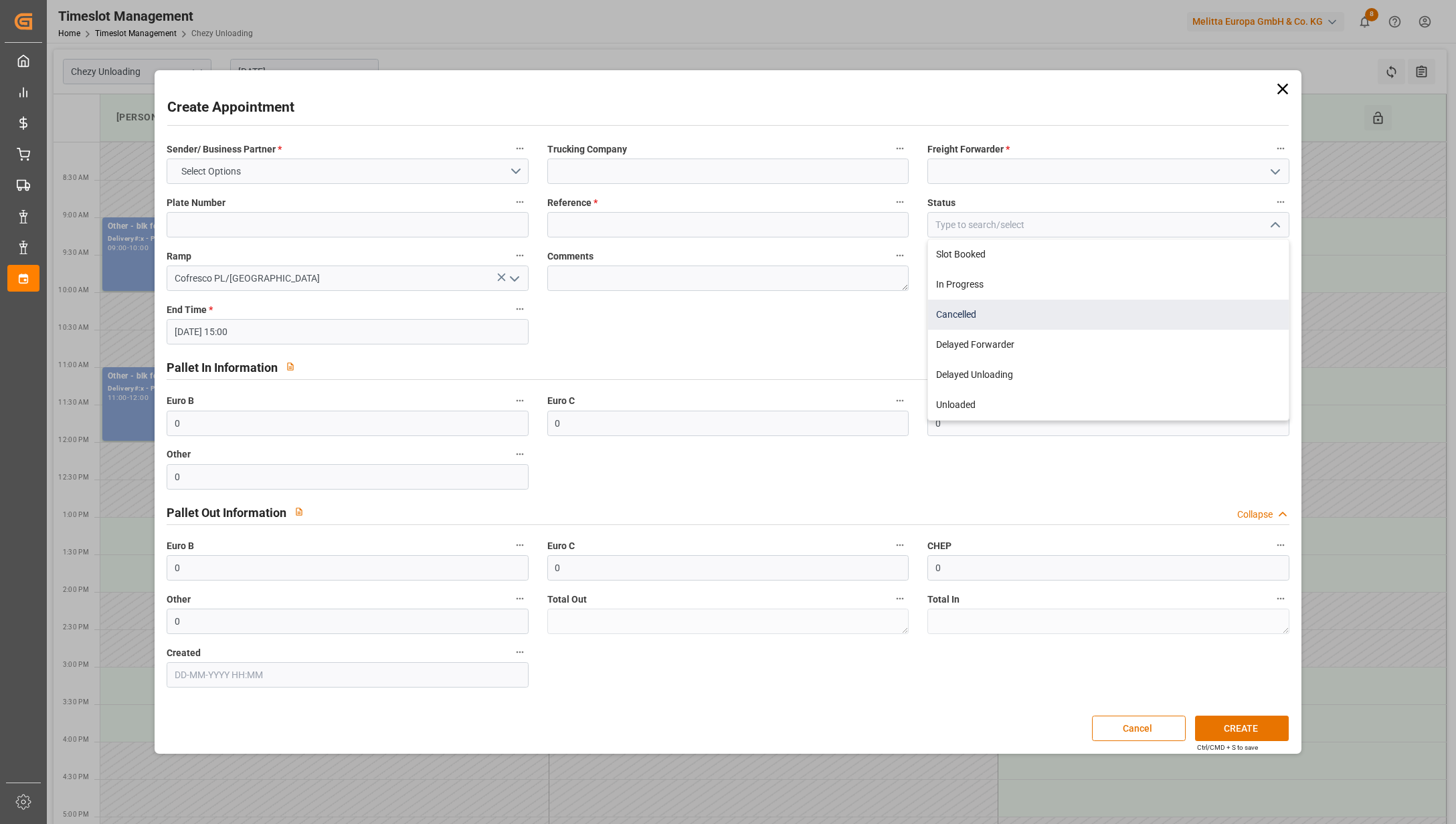
click at [1215, 307] on div "Cancelled" at bounding box center [1109, 315] width 361 height 30
type input "Cancelled"
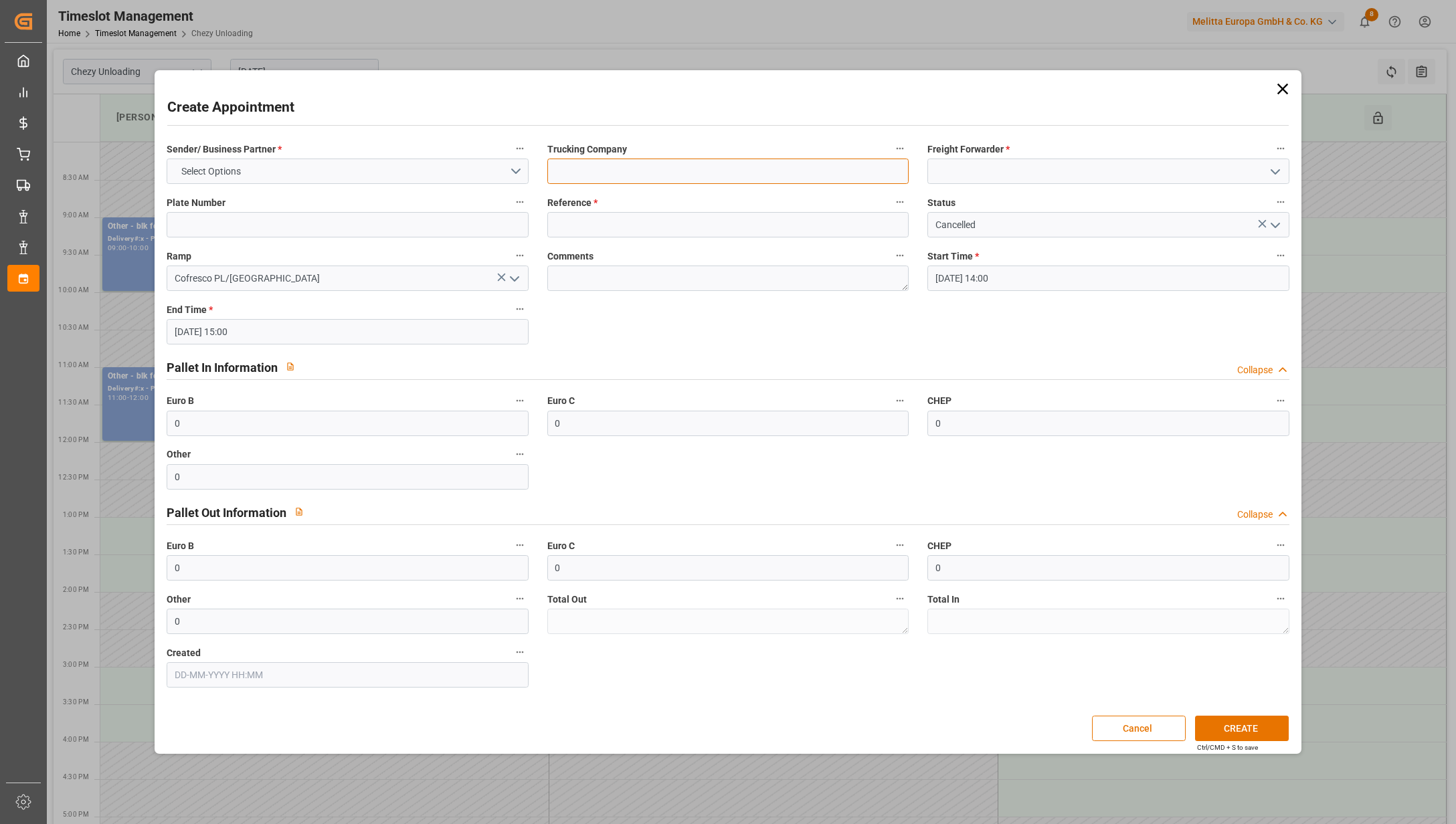
click at [695, 169] on input at bounding box center [728, 171] width 362 height 26
type input "BLK FORMATION"
click at [549, 218] on input at bounding box center [728, 224] width 362 height 26
type input "X"
click at [463, 177] on button "Select Options" at bounding box center [347, 171] width 362 height 26
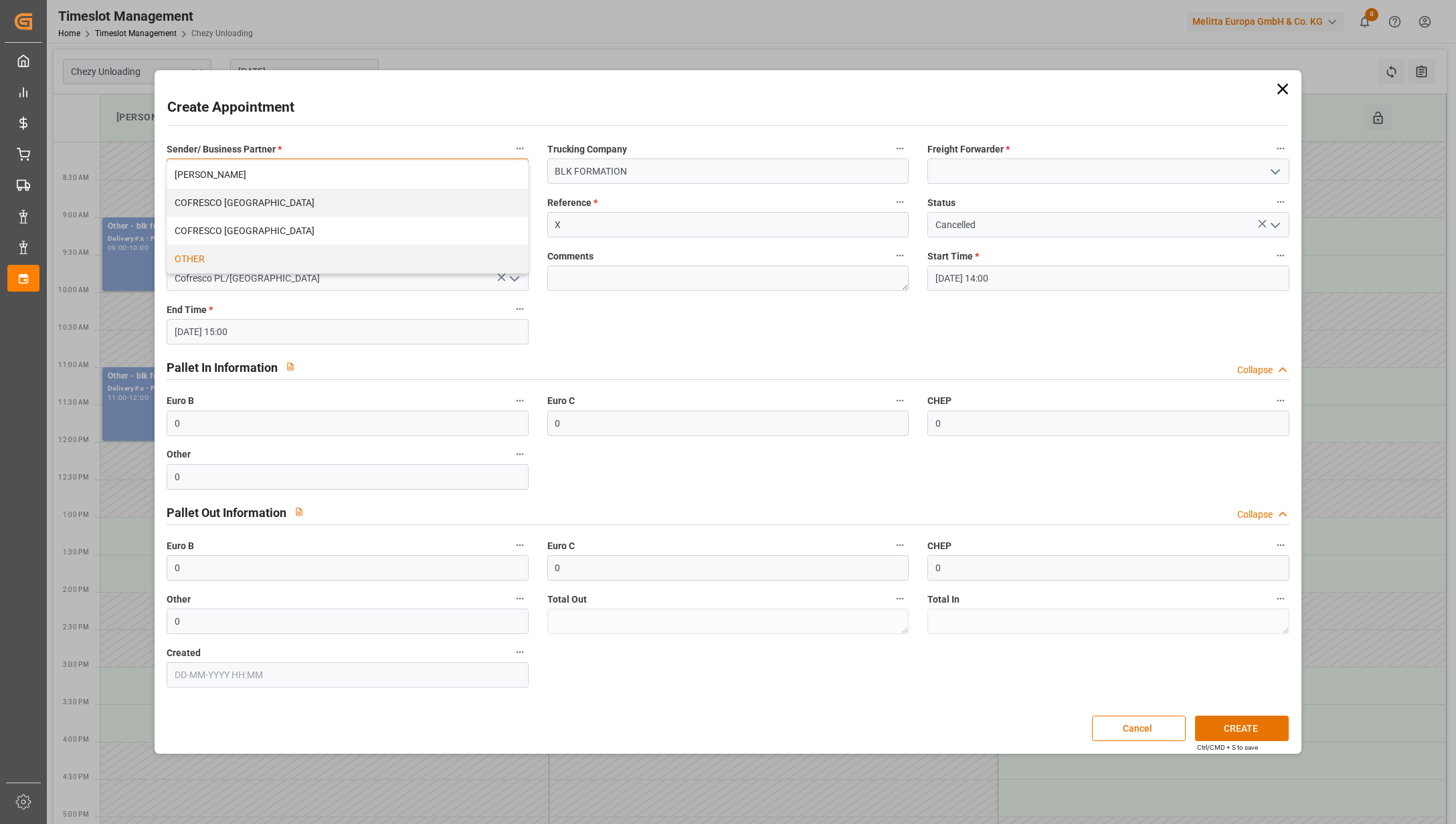
click at [370, 262] on div "OTHER" at bounding box center [347, 259] width 361 height 28
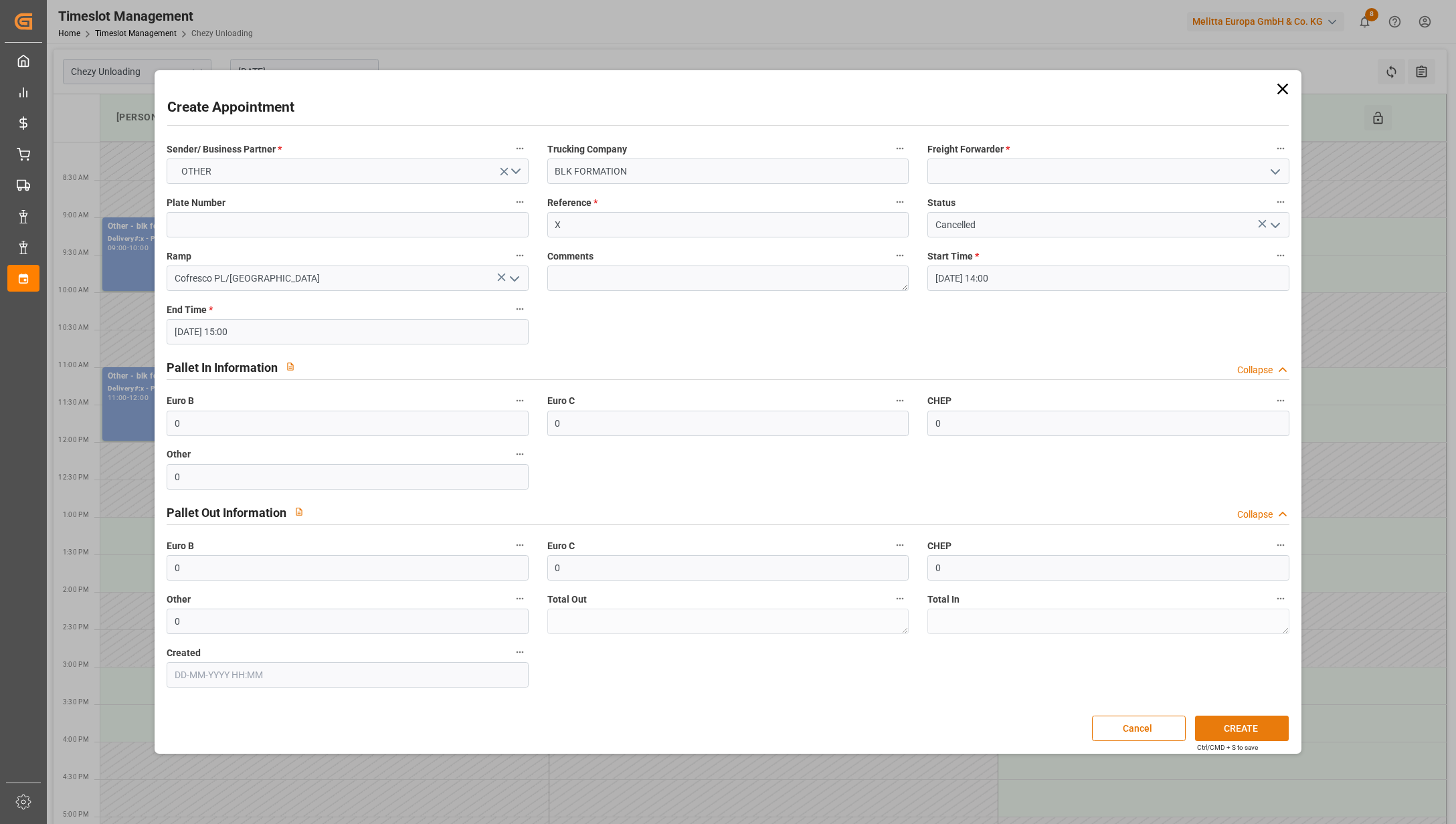
click at [1237, 719] on button "CREATE" at bounding box center [1242, 728] width 94 height 26
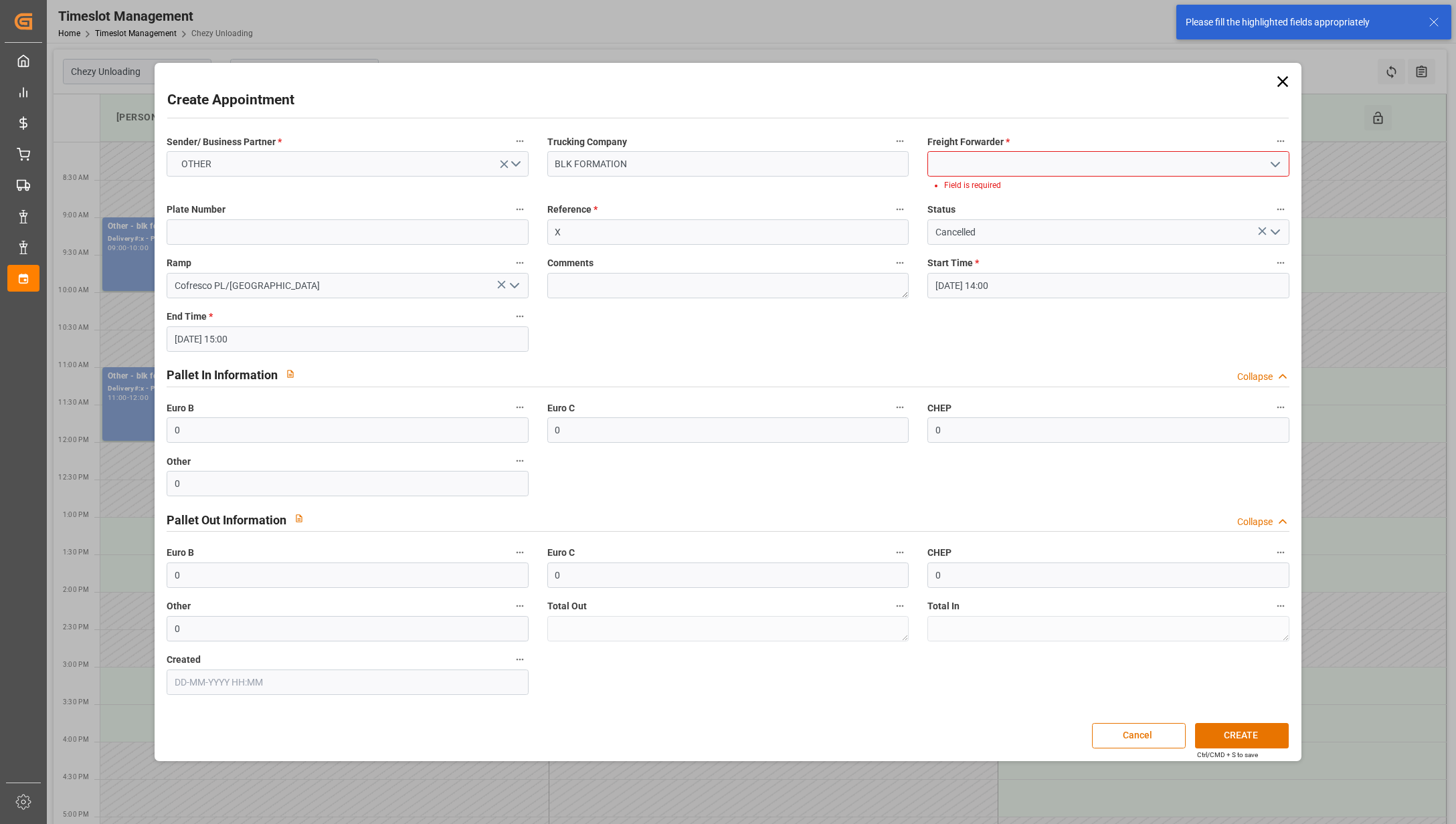
click at [1128, 169] on input at bounding box center [1109, 164] width 362 height 26
click at [1095, 190] on div "Others" at bounding box center [1109, 194] width 361 height 30
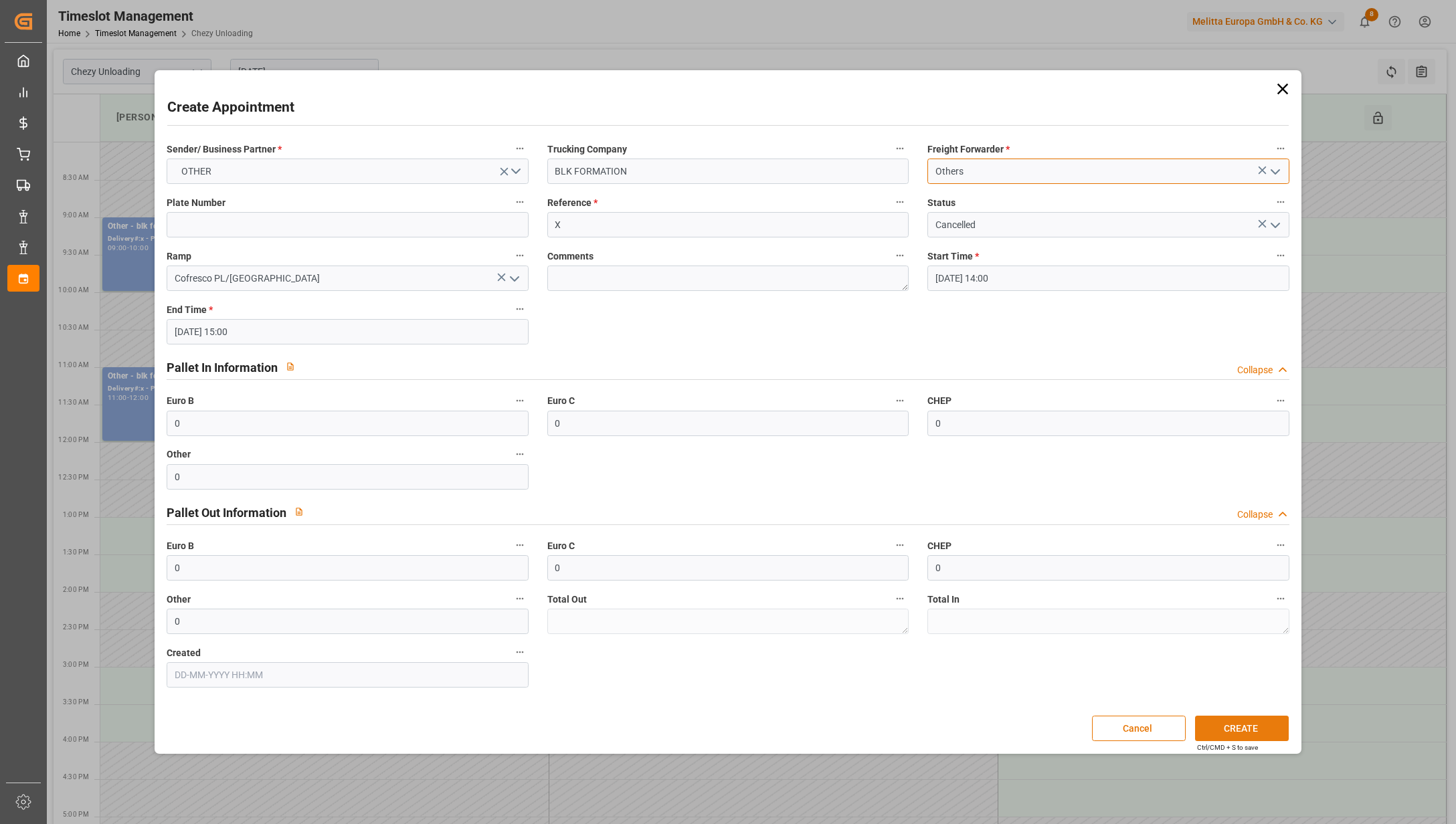
type input "Others"
click at [1240, 718] on button "CREATE" at bounding box center [1242, 728] width 94 height 26
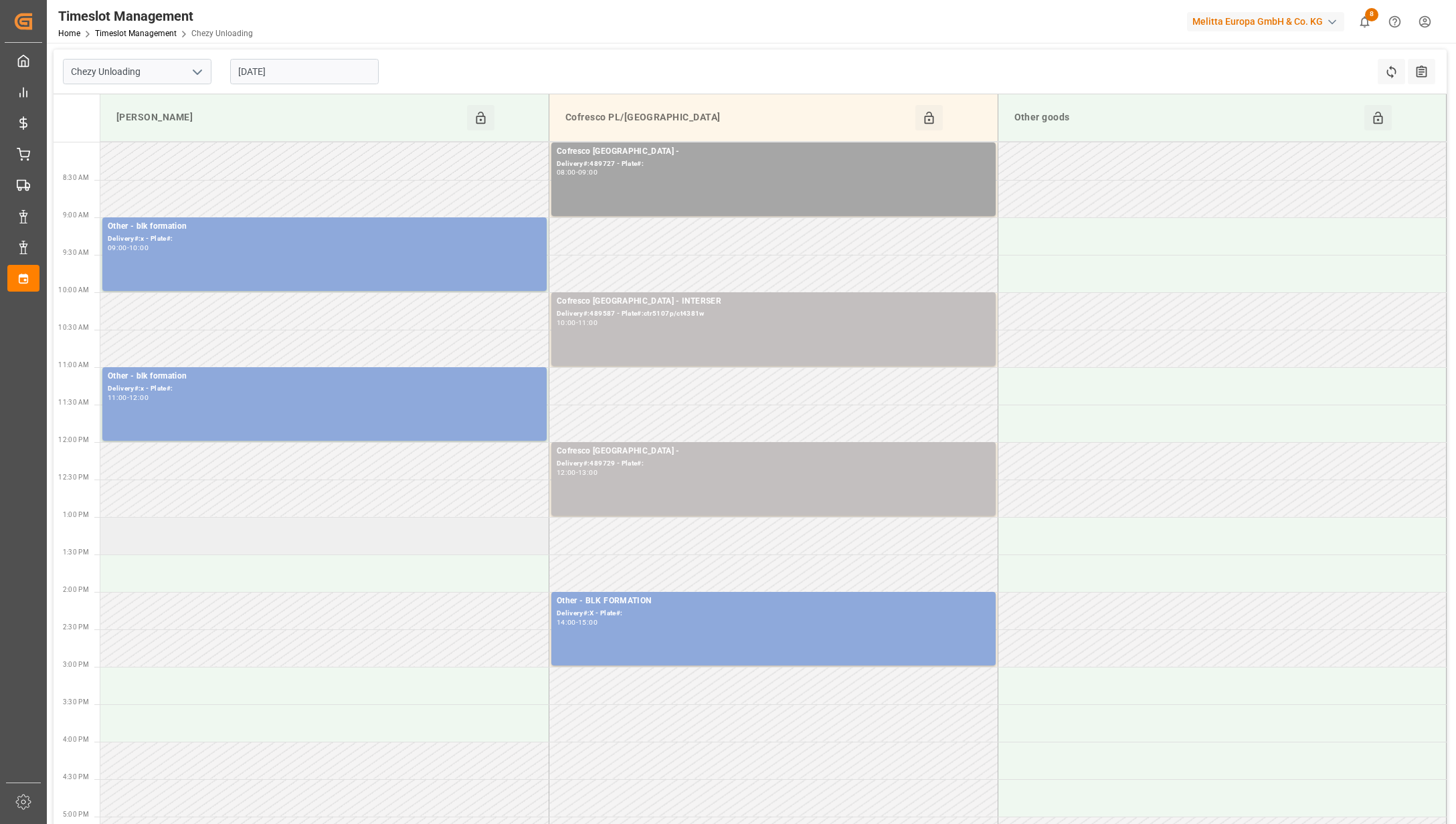
click at [428, 532] on td at bounding box center [325, 535] width 449 height 37
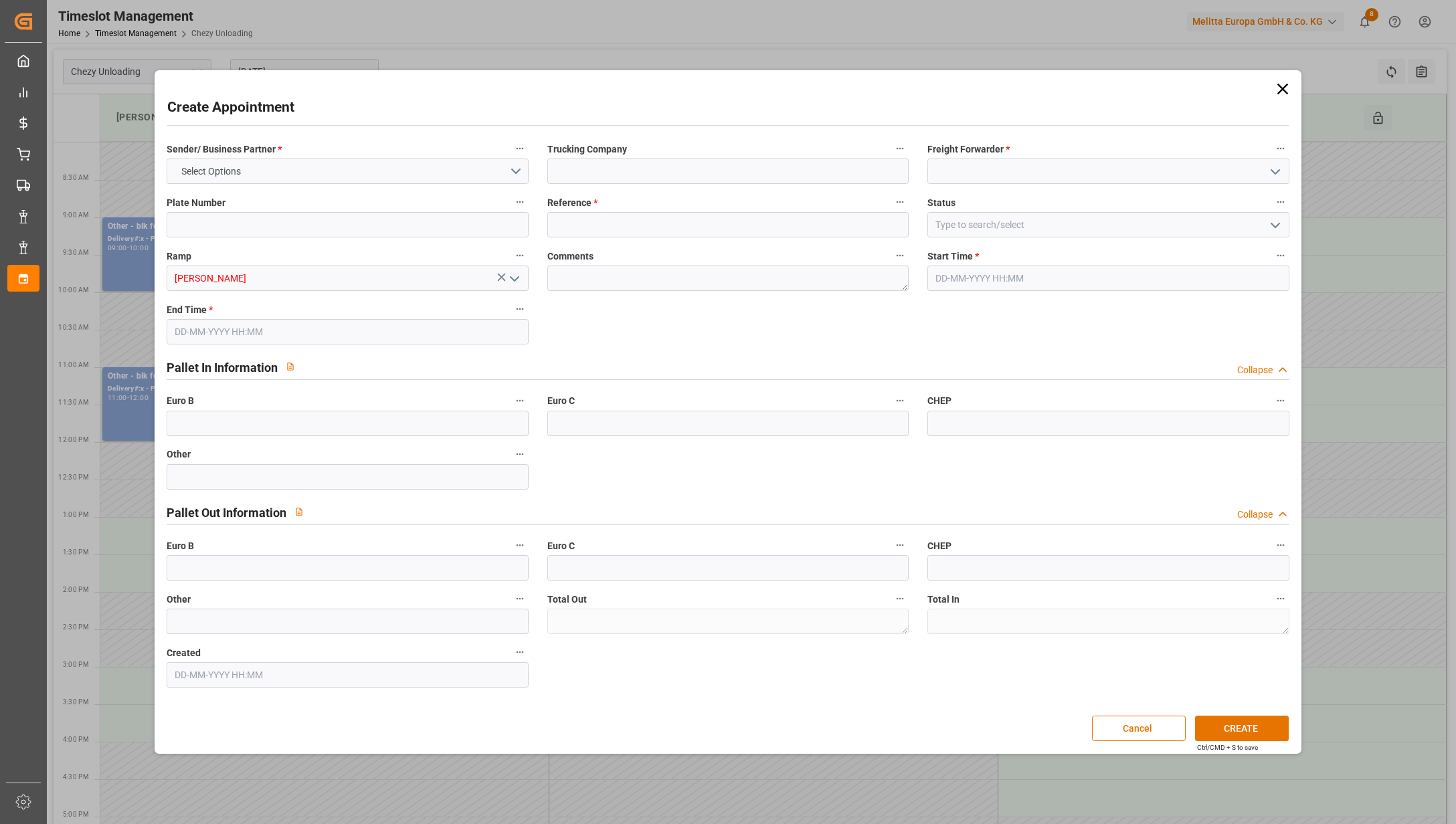
type input "0"
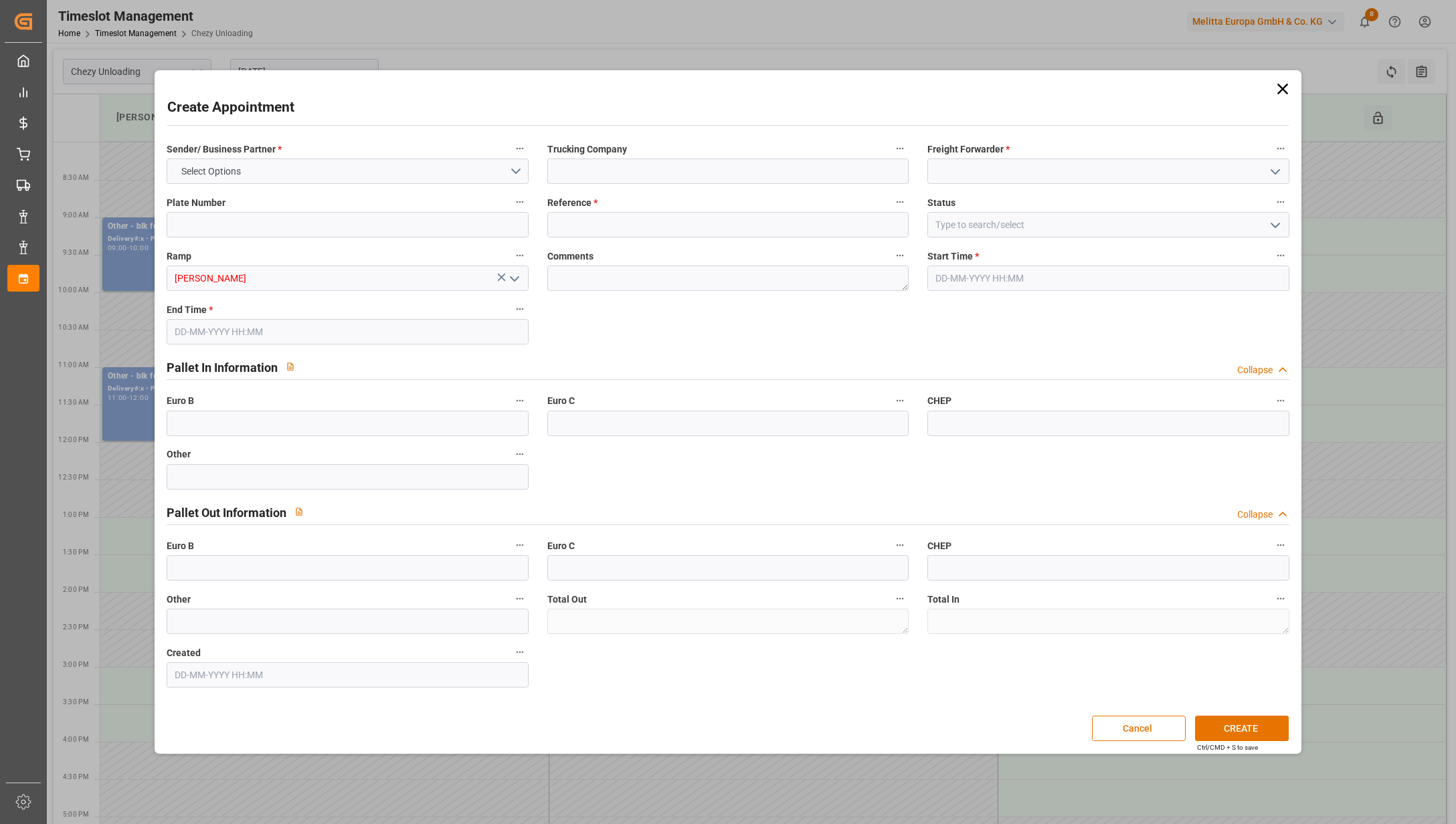
type input "0"
type input "[DATE] 13:00"
type input "[DATE] 14:00"
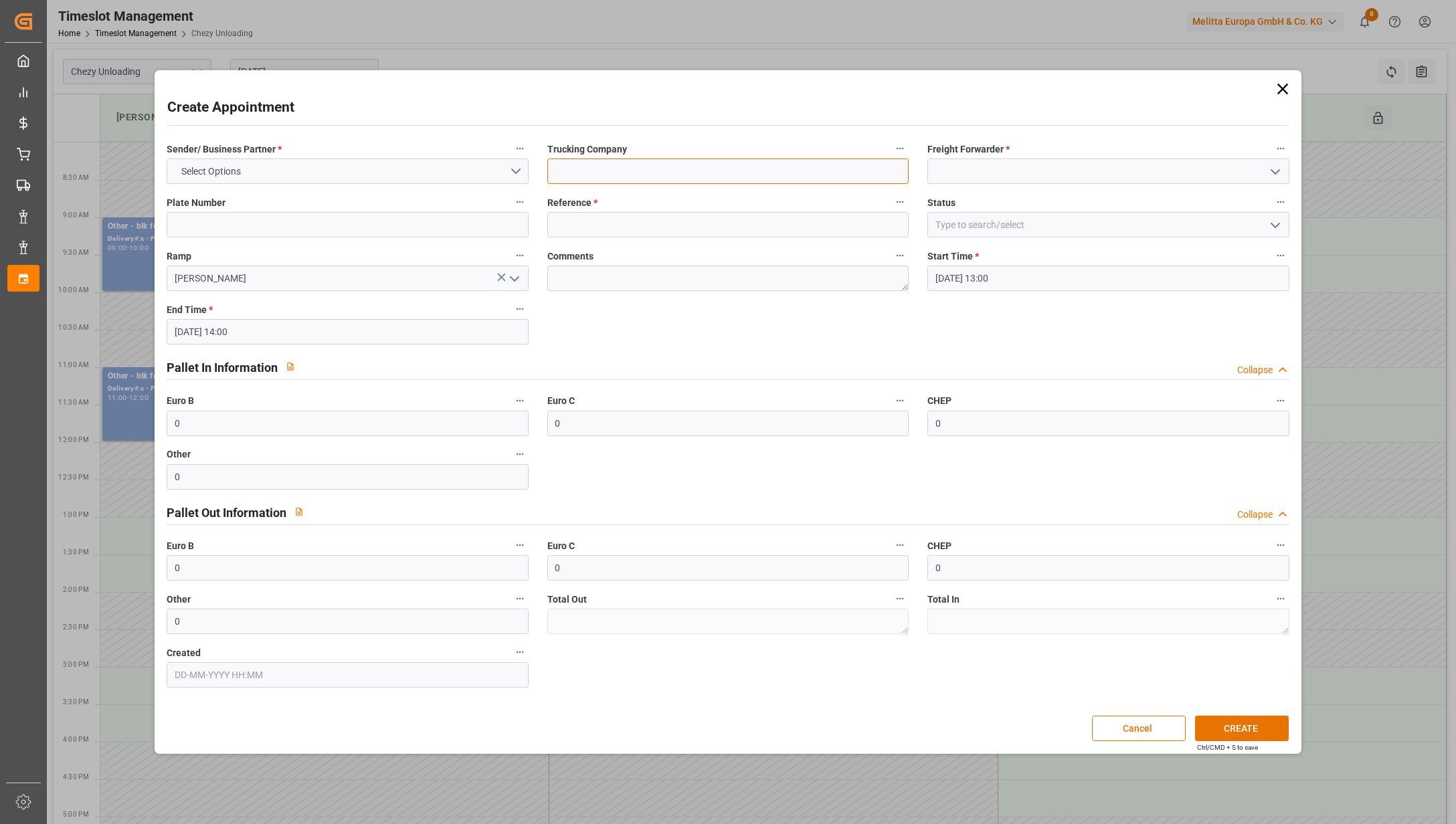
click at [673, 169] on input at bounding box center [728, 171] width 362 height 26
type input "BLK FORMATION"
click at [930, 169] on input at bounding box center [1109, 171] width 362 height 26
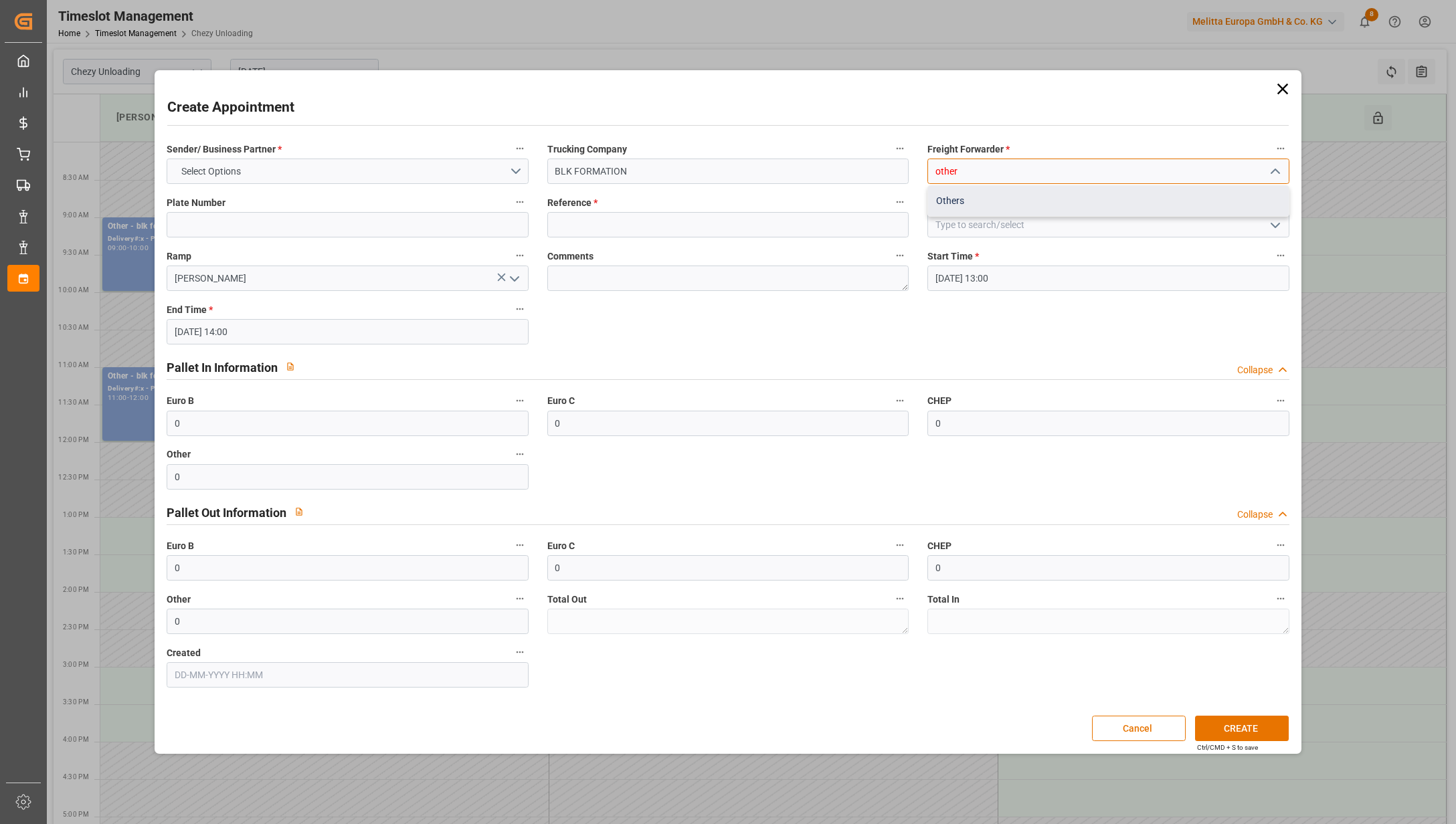
click at [959, 207] on div "Others" at bounding box center [1109, 201] width 361 height 30
type input "Others"
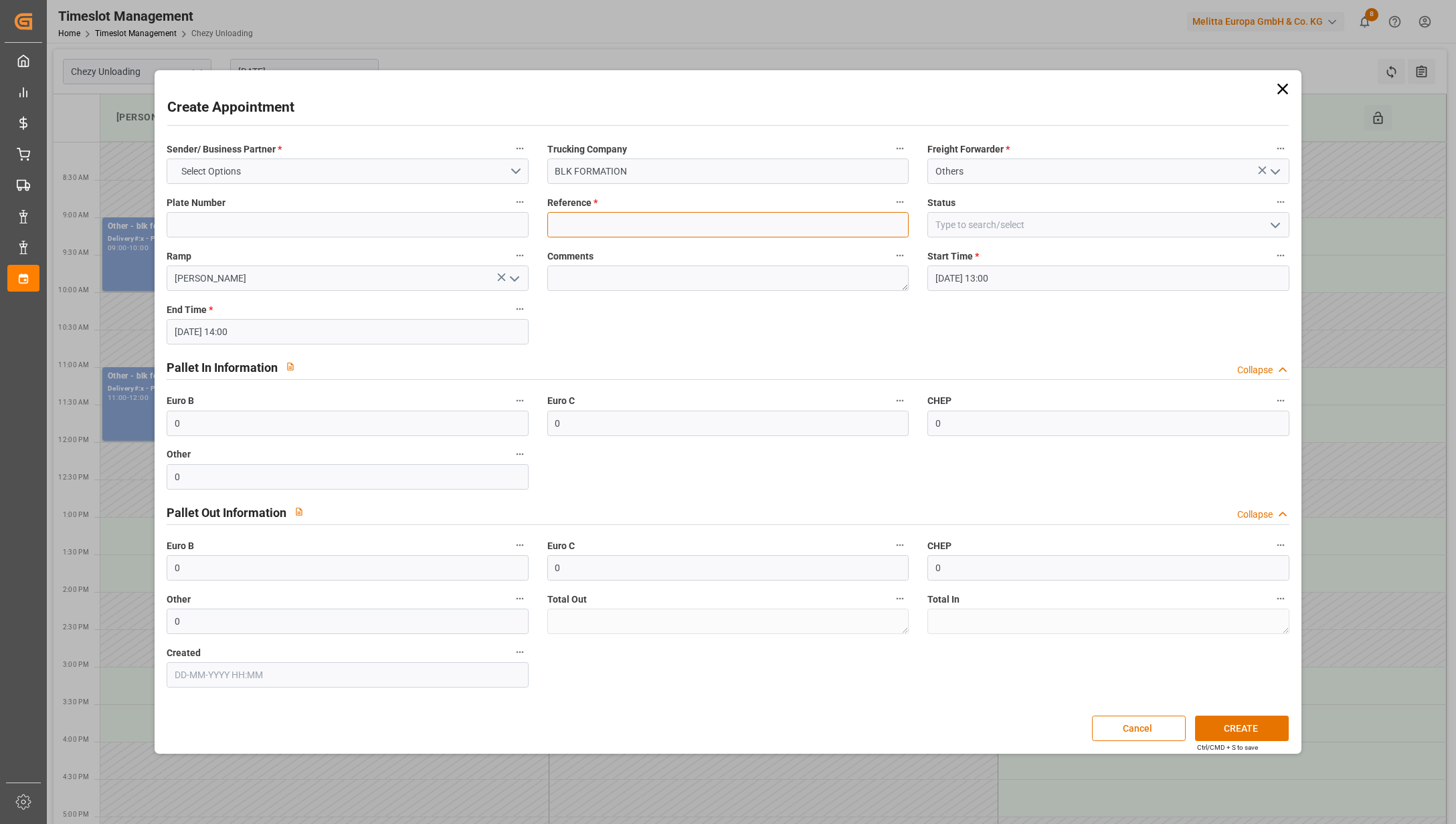
click at [740, 233] on input at bounding box center [728, 224] width 362 height 26
type input "X"
click at [411, 169] on button "Select Options" at bounding box center [347, 171] width 362 height 26
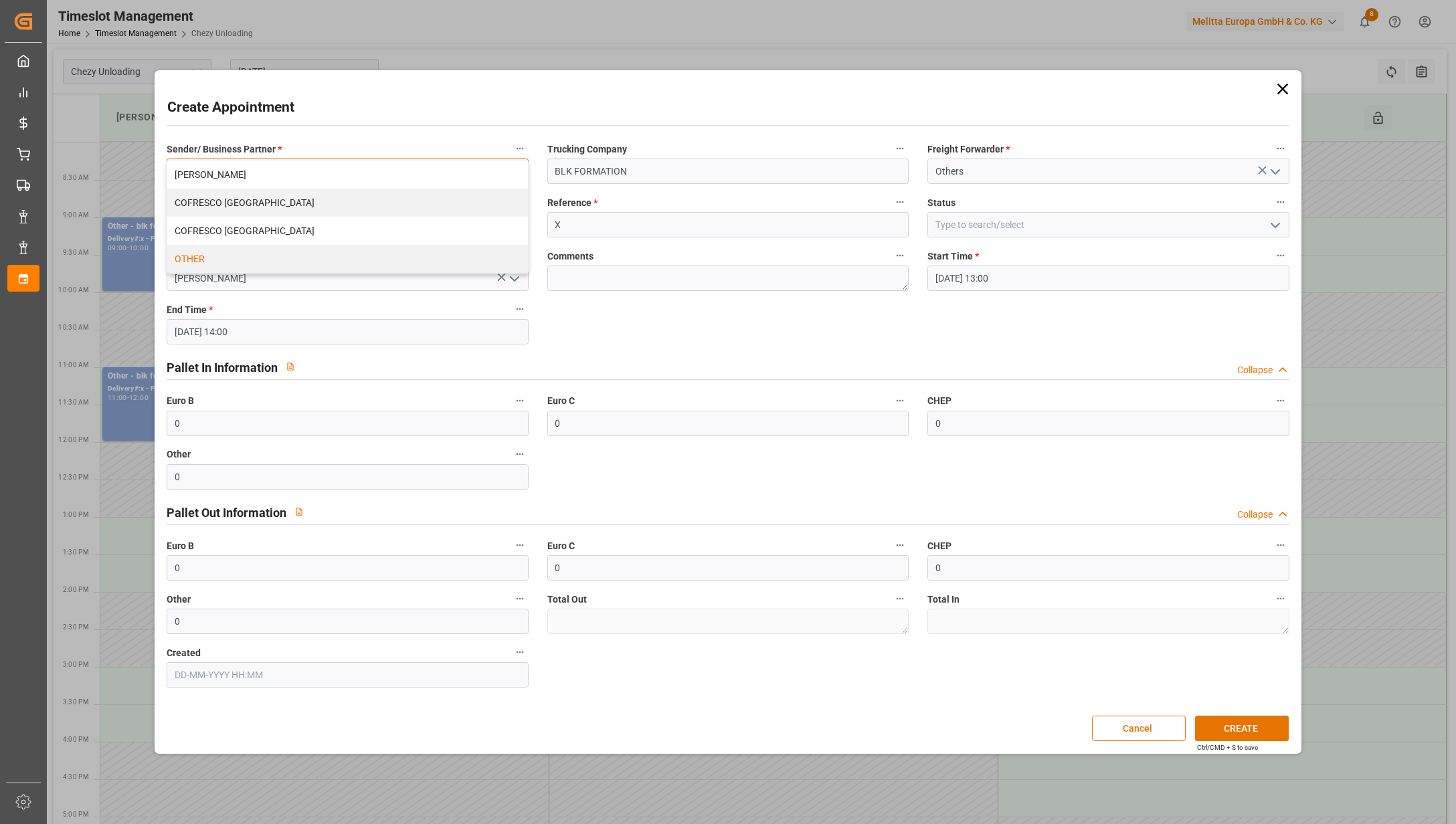
click at [373, 254] on div "OTHER" at bounding box center [347, 259] width 361 height 28
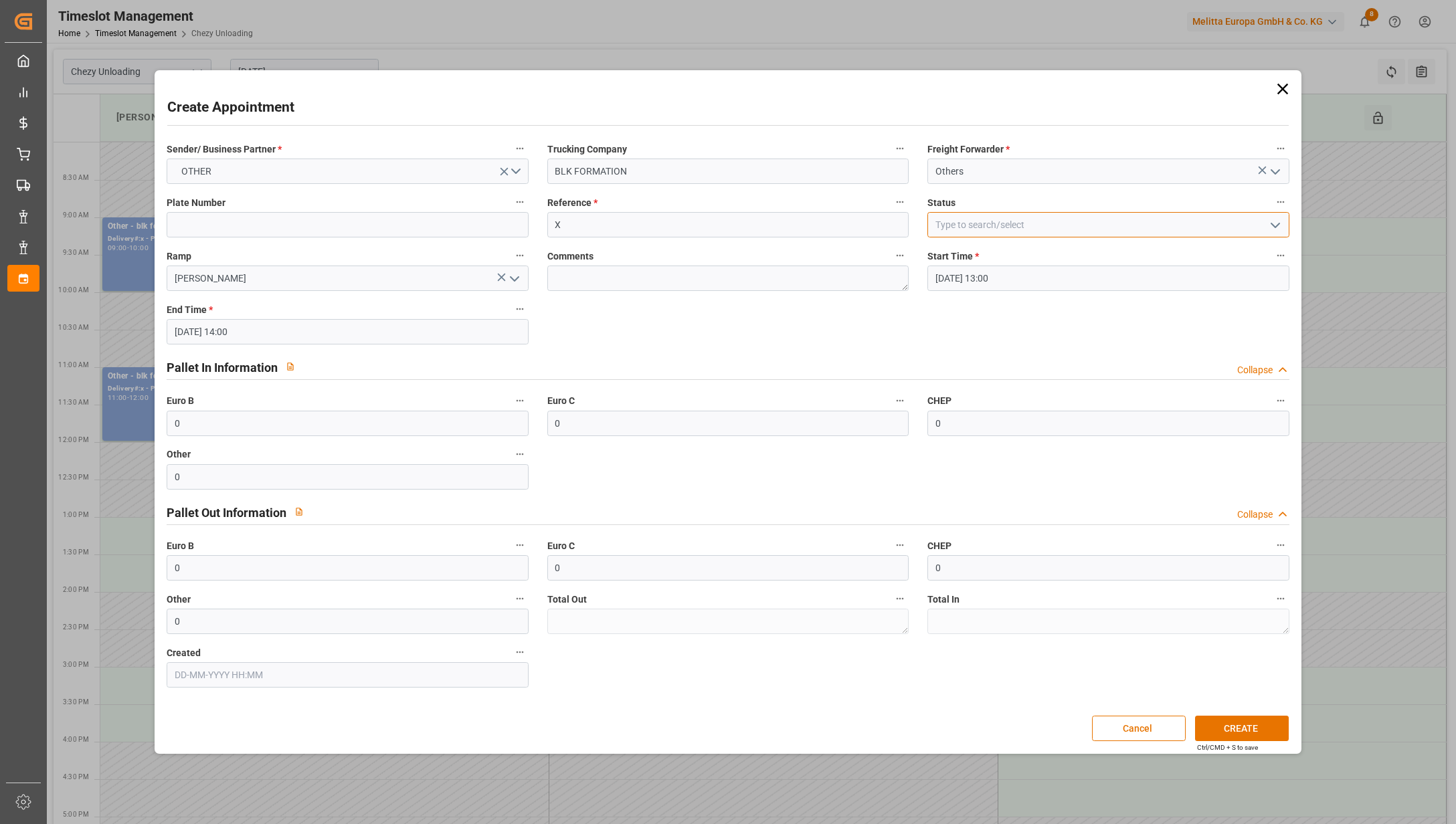
click at [1119, 228] on input at bounding box center [1109, 224] width 362 height 26
click at [1267, 228] on icon "open menu" at bounding box center [1275, 225] width 16 height 16
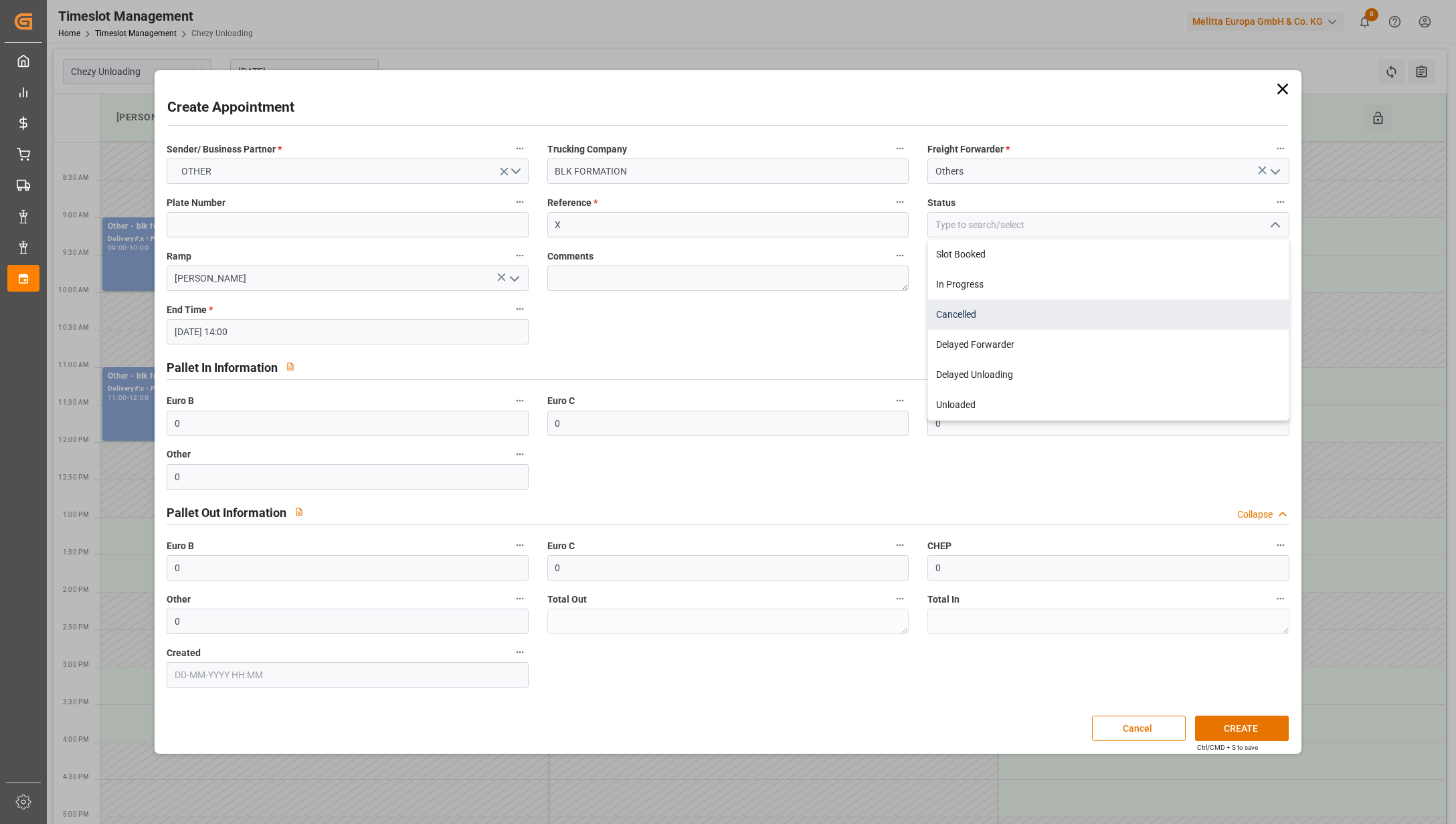
click at [1213, 314] on div "Cancelled" at bounding box center [1109, 315] width 361 height 30
type input "Cancelled"
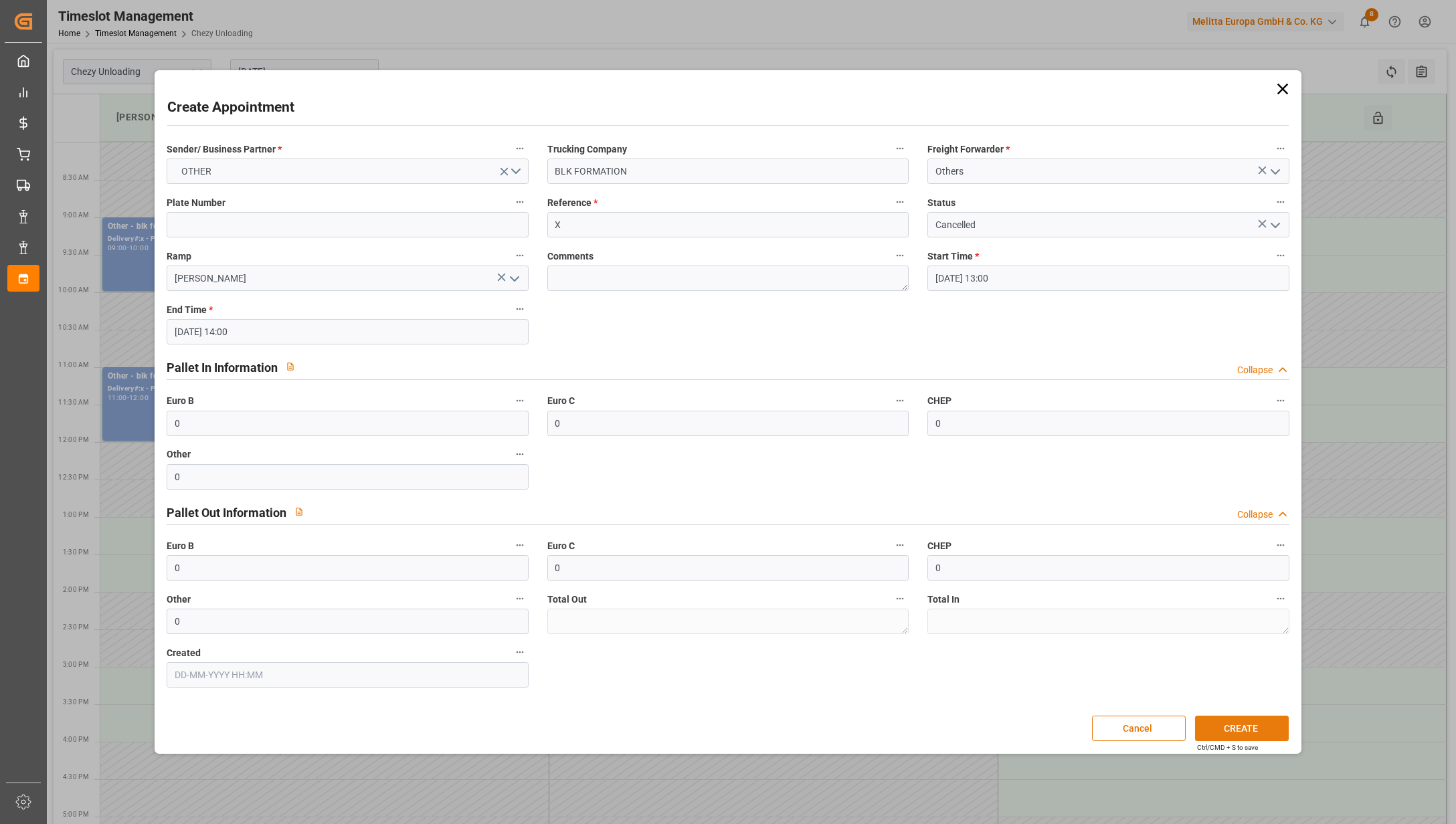
click at [1252, 719] on button "CREATE" at bounding box center [1242, 728] width 94 height 26
